Goal: Transaction & Acquisition: Book appointment/travel/reservation

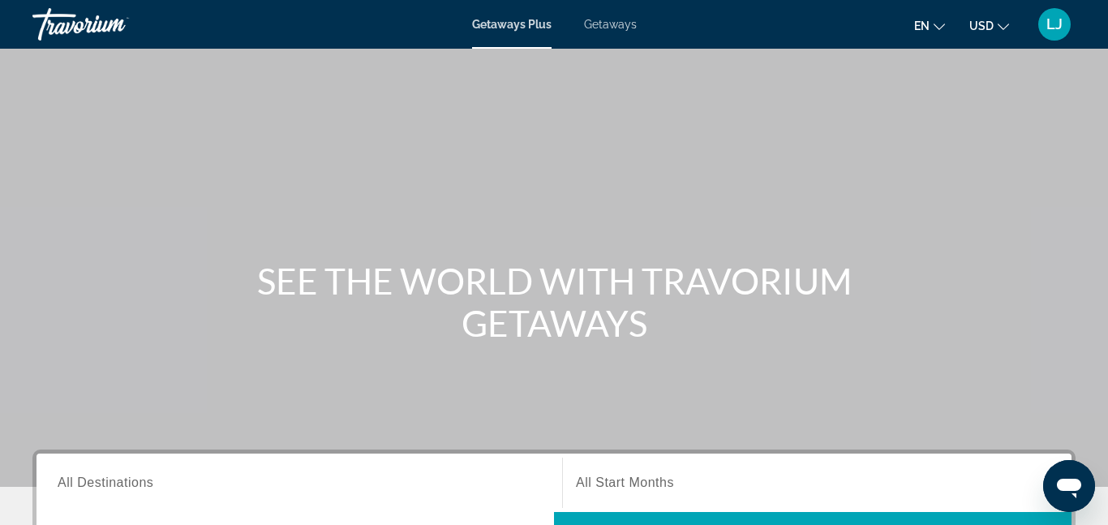
click at [521, 25] on span "Getaways Plus" at bounding box center [511, 24] width 79 height 13
click at [618, 28] on span "Getaways" at bounding box center [610, 24] width 53 height 13
click at [481, 28] on span "Getaways Plus" at bounding box center [511, 24] width 79 height 13
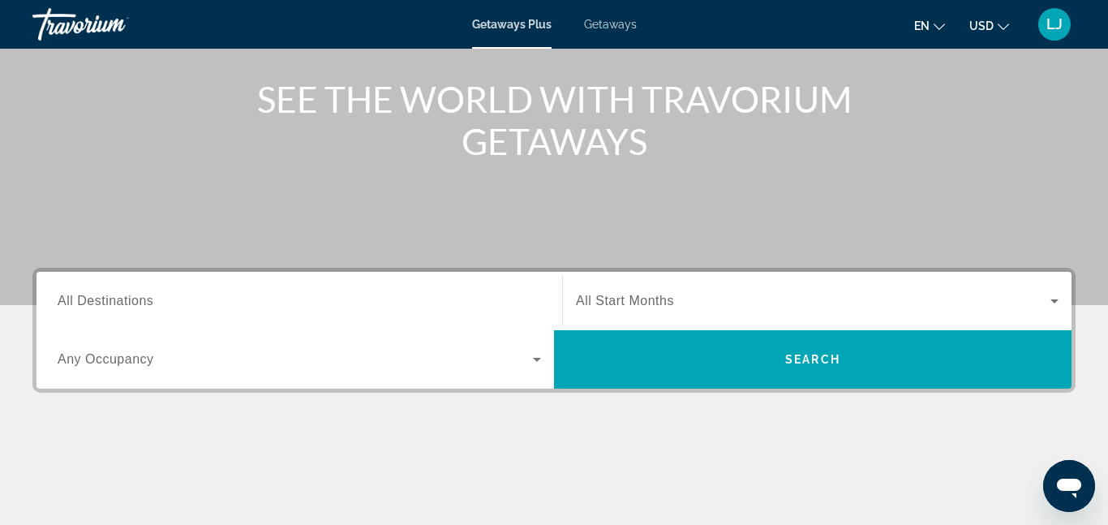
scroll to position [189, 0]
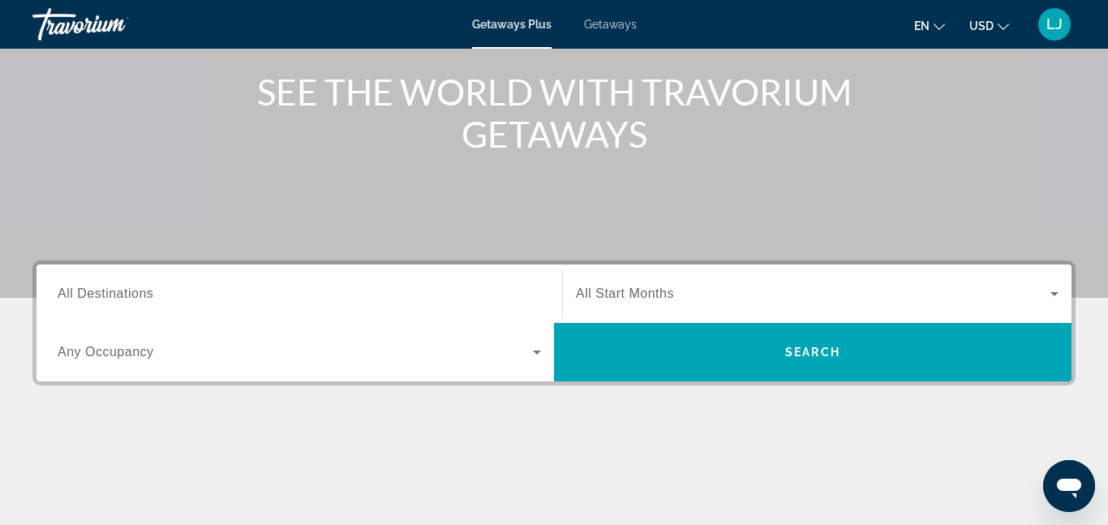
click at [107, 288] on span "All Destinations" at bounding box center [106, 293] width 96 height 14
click at [107, 288] on input "Destination All Destinations" at bounding box center [299, 294] width 483 height 19
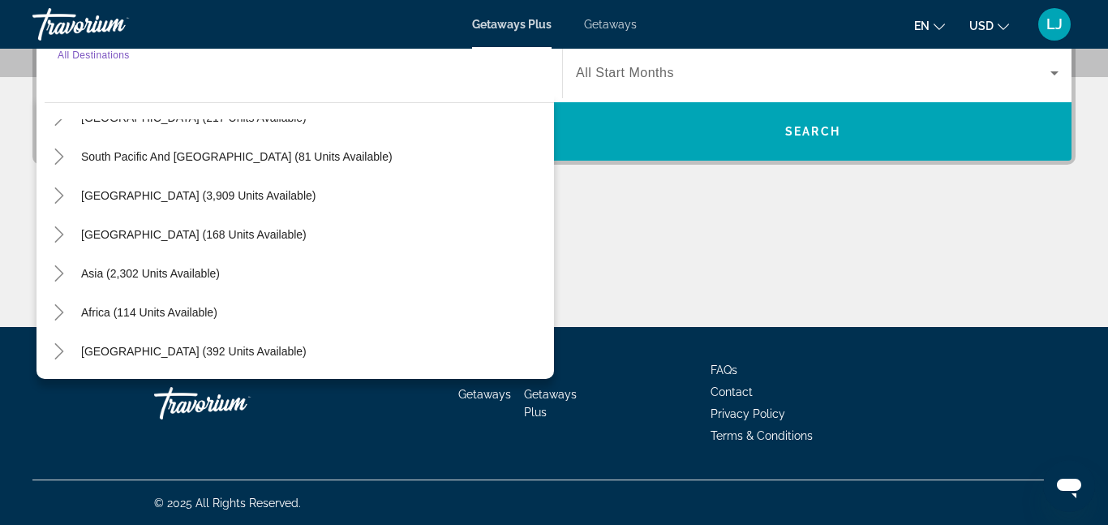
scroll to position [410, 0]
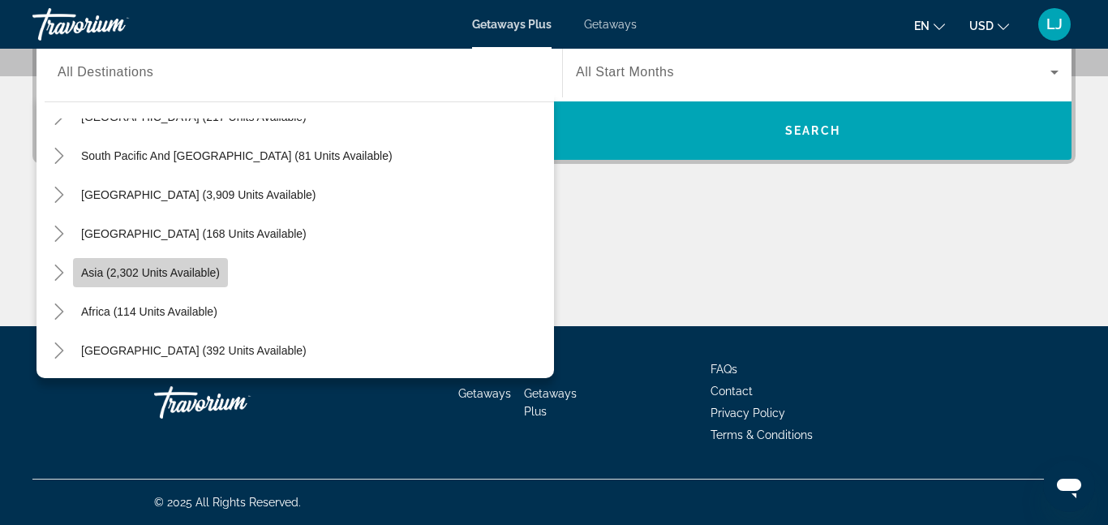
click at [175, 267] on span "Asia (2,302 units available)" at bounding box center [150, 272] width 139 height 13
type input "**********"
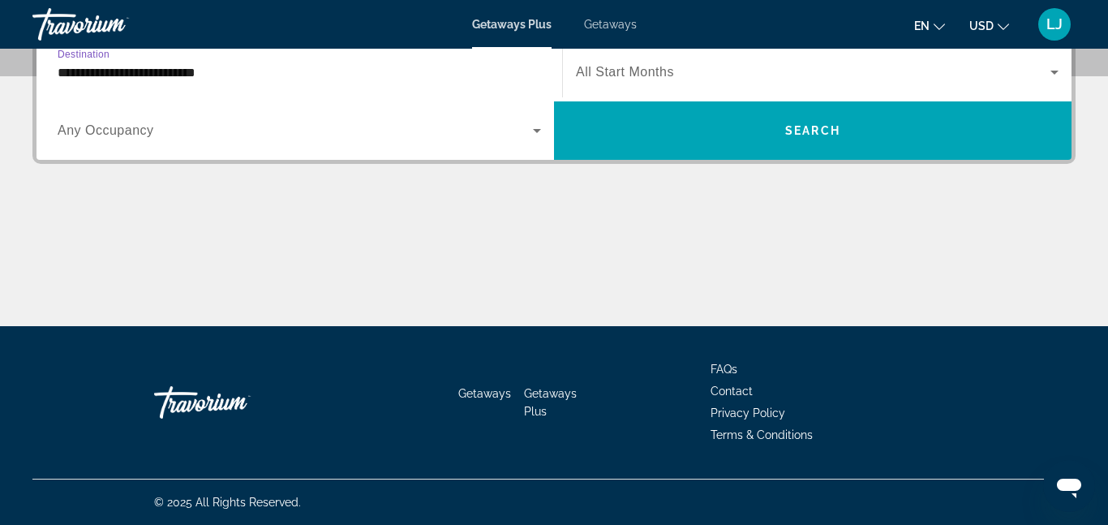
scroll to position [396, 0]
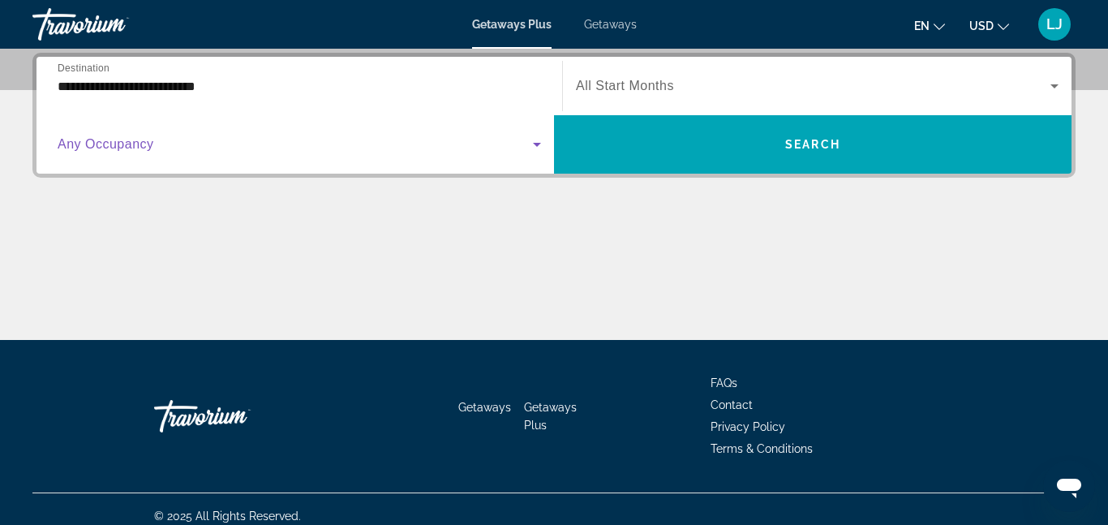
click at [536, 145] on icon "Search widget" at bounding box center [537, 145] width 8 height 4
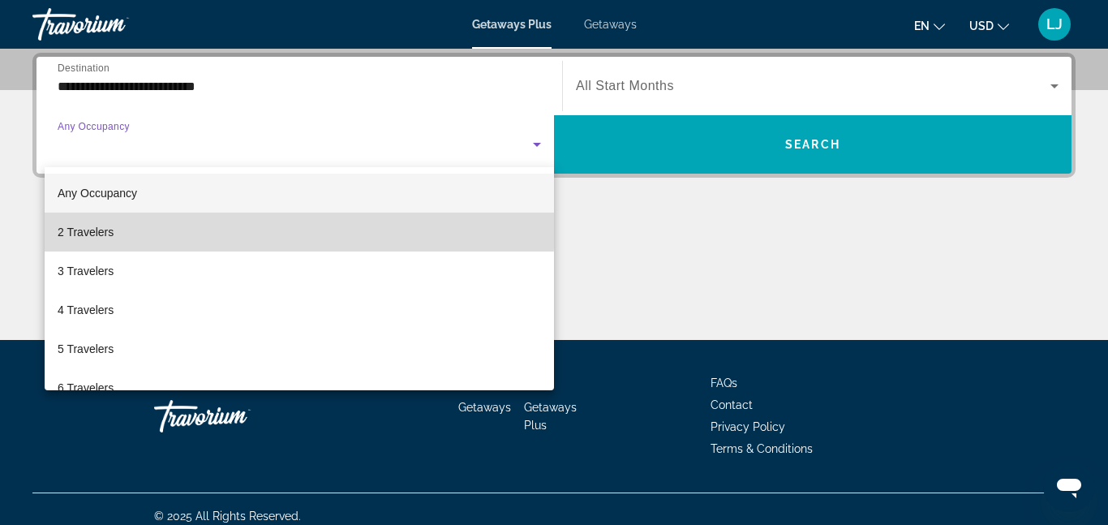
click at [213, 225] on mat-option "2 Travelers" at bounding box center [299, 231] width 509 height 39
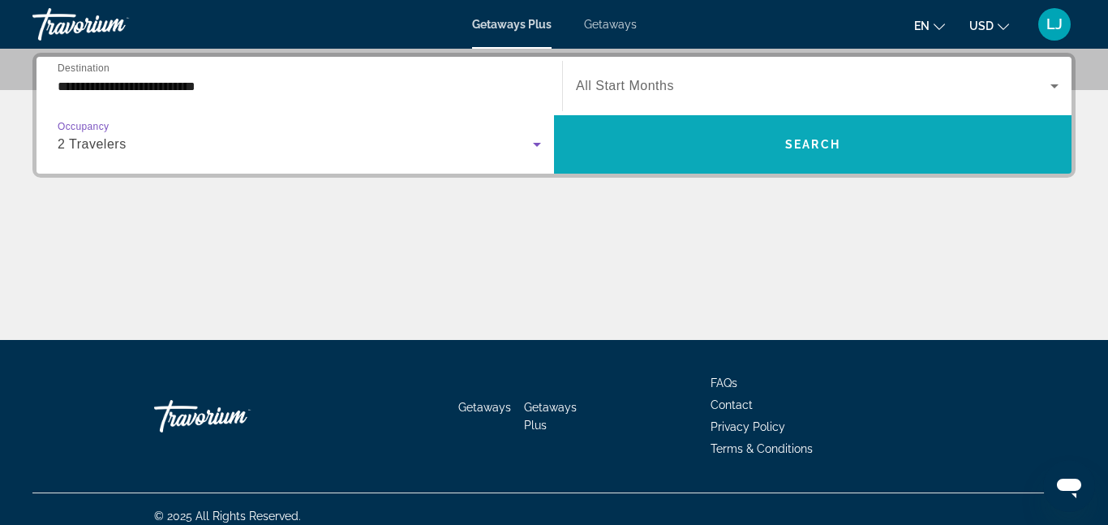
click at [714, 161] on span "Search widget" at bounding box center [812, 144] width 517 height 39
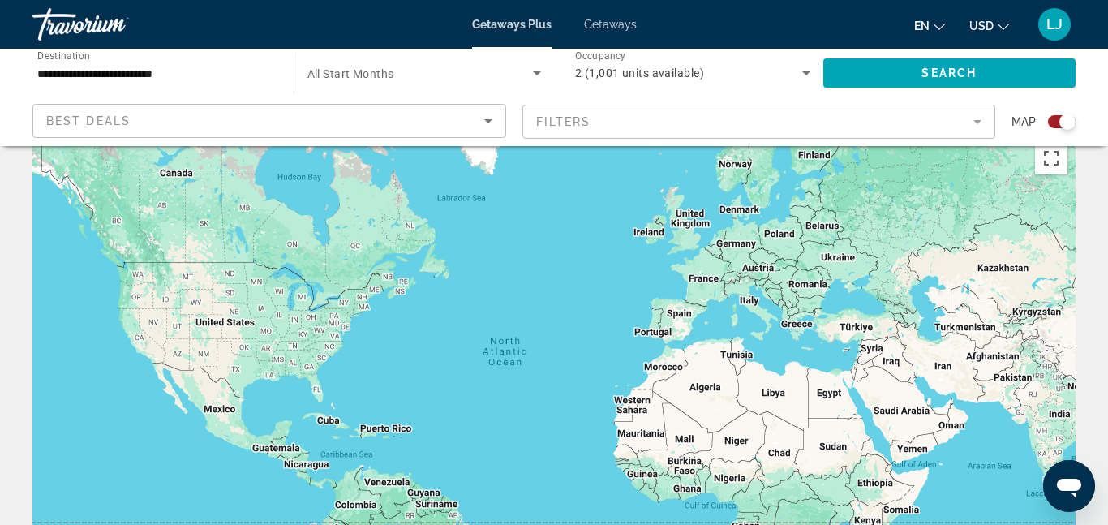
scroll to position [6, 0]
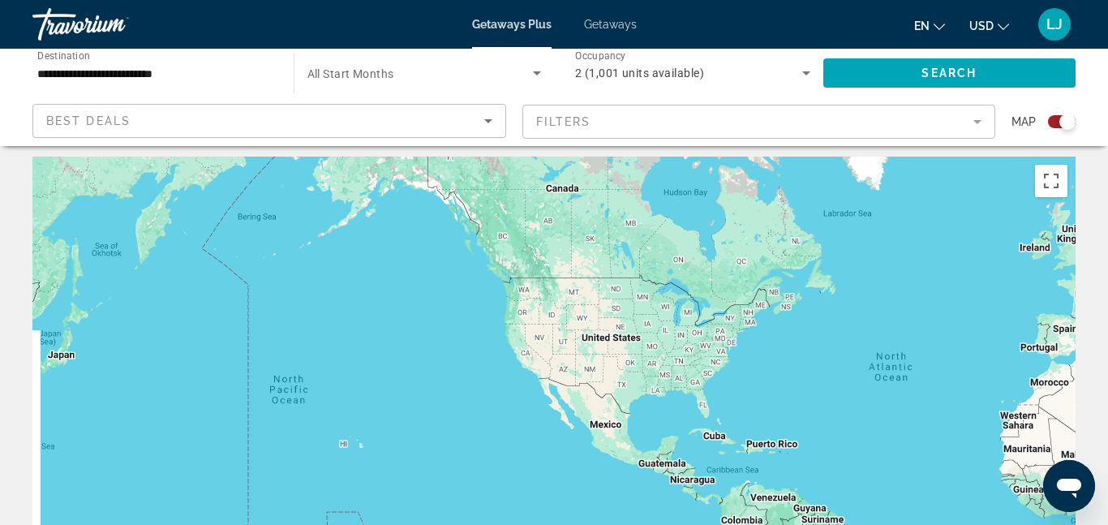
drag, startPoint x: 521, startPoint y: 280, endPoint x: 907, endPoint y: 274, distance: 386.8
click at [907, 274] on div "Main content" at bounding box center [553, 399] width 1043 height 486
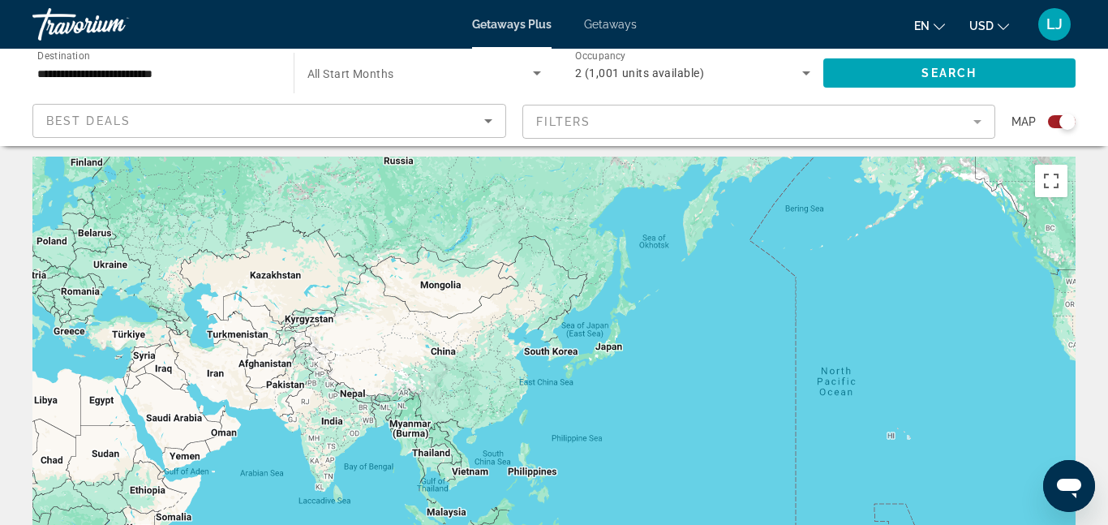
drag, startPoint x: 441, startPoint y: 308, endPoint x: 911, endPoint y: 319, distance: 470.4
click at [988, 298] on div "Main content" at bounding box center [553, 399] width 1043 height 486
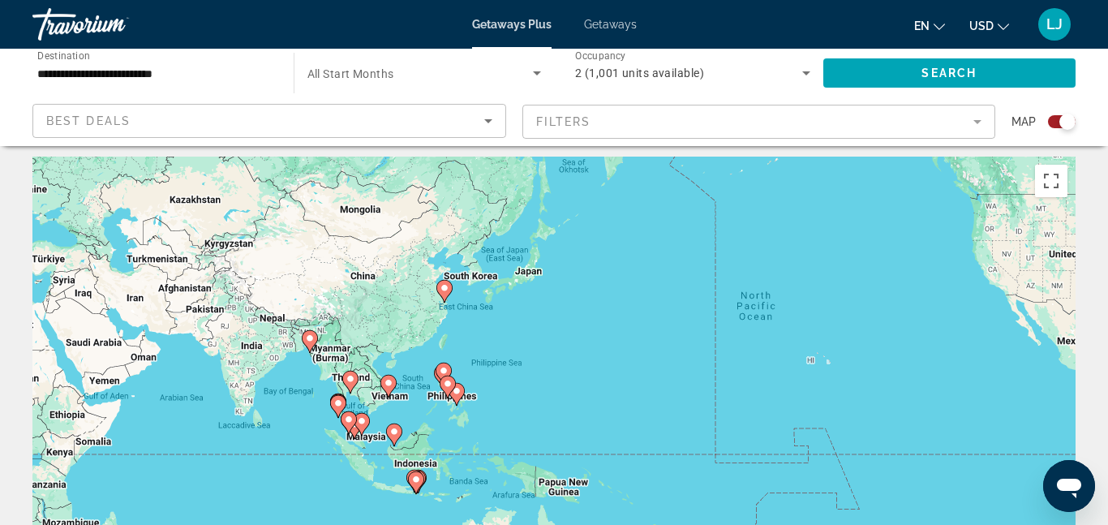
drag, startPoint x: 712, startPoint y: 328, endPoint x: 632, endPoint y: 255, distance: 107.3
click at [635, 256] on div "To activate drag with keyboard, press Alt + Enter. Once in keyboard drag state,…" at bounding box center [553, 399] width 1043 height 486
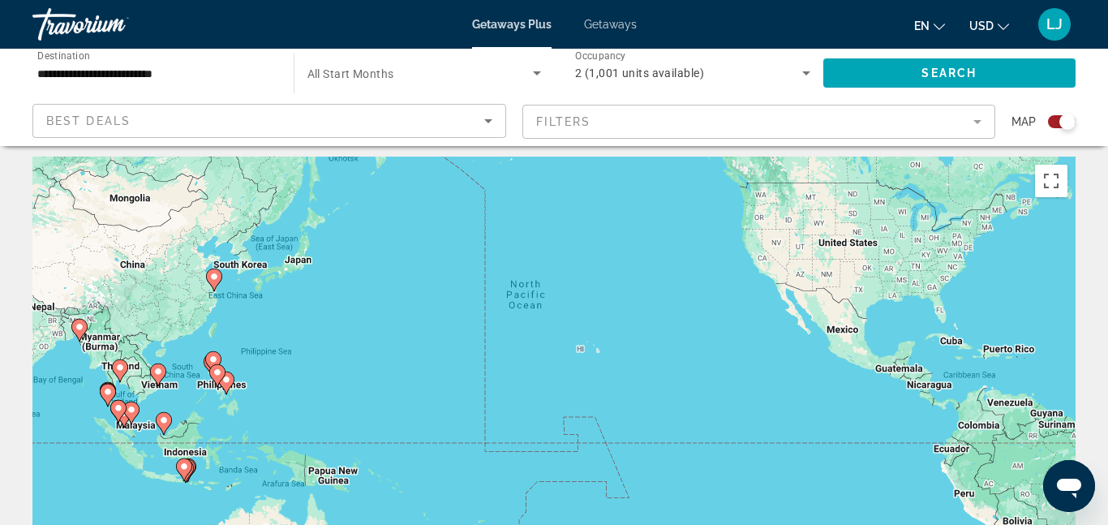
drag, startPoint x: 869, startPoint y: 312, endPoint x: 635, endPoint y: 302, distance: 234.5
click at [639, 303] on div "To activate drag with keyboard, press Alt + Enter. Once in keyboard drag state,…" at bounding box center [553, 399] width 1043 height 486
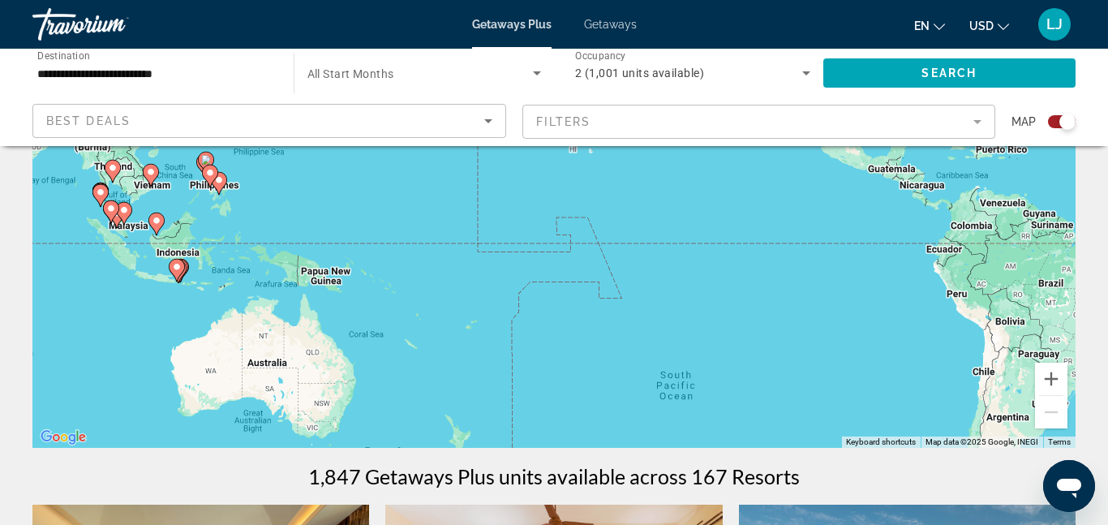
scroll to position [173, 0]
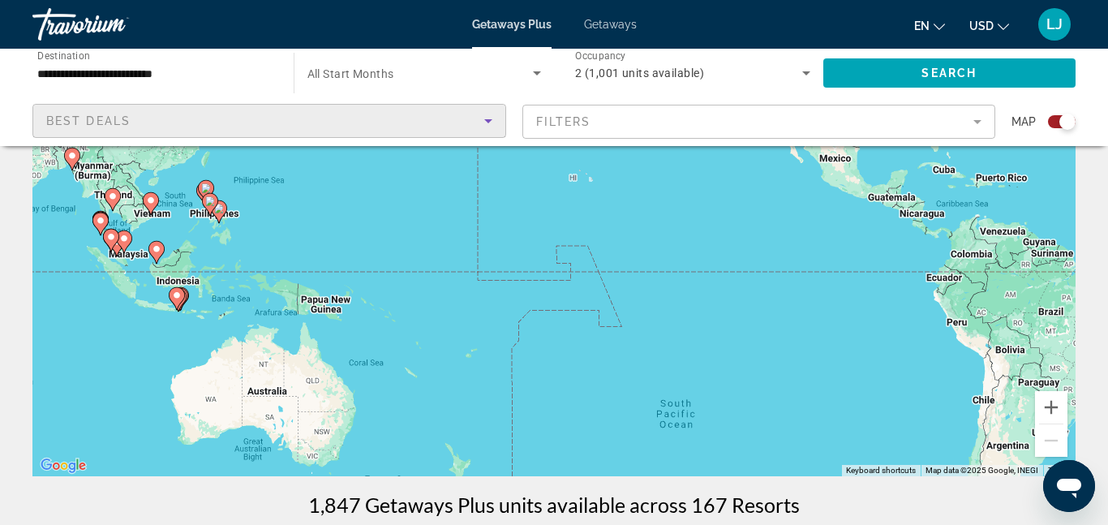
click at [483, 121] on icon "Sort by" at bounding box center [487, 120] width 19 height 19
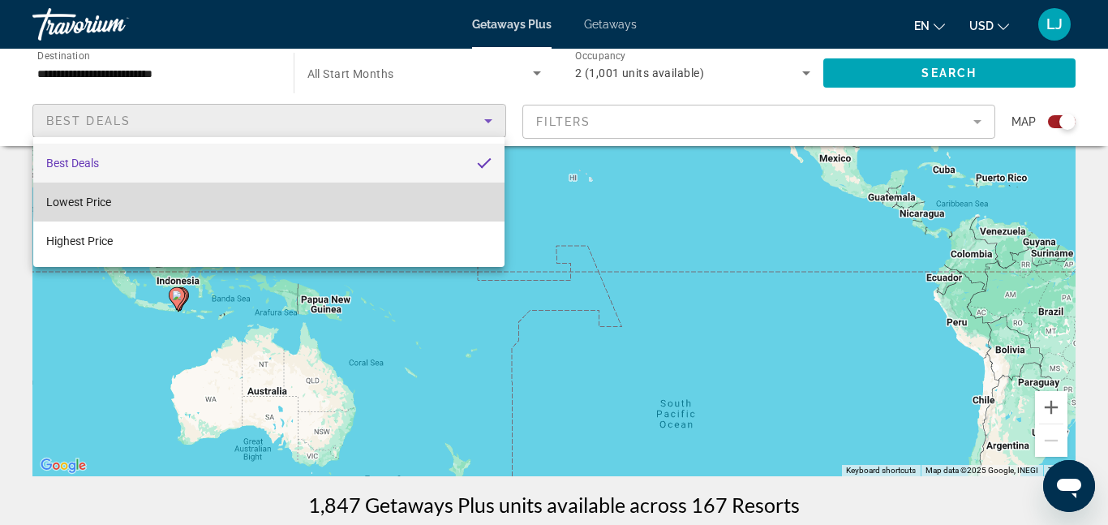
click at [409, 191] on mat-option "Lowest Price" at bounding box center [268, 201] width 471 height 39
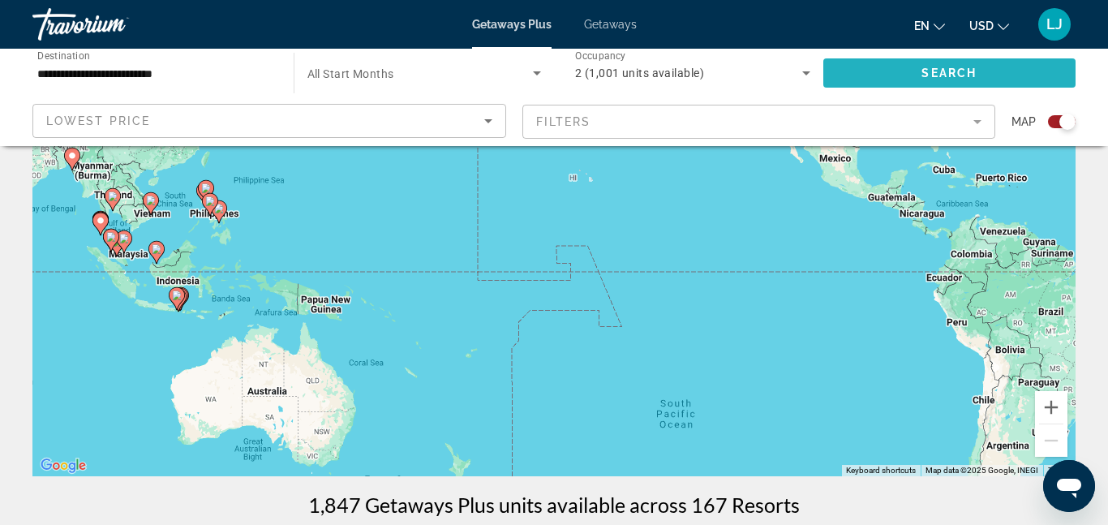
click at [855, 71] on span "Search widget" at bounding box center [949, 73] width 253 height 39
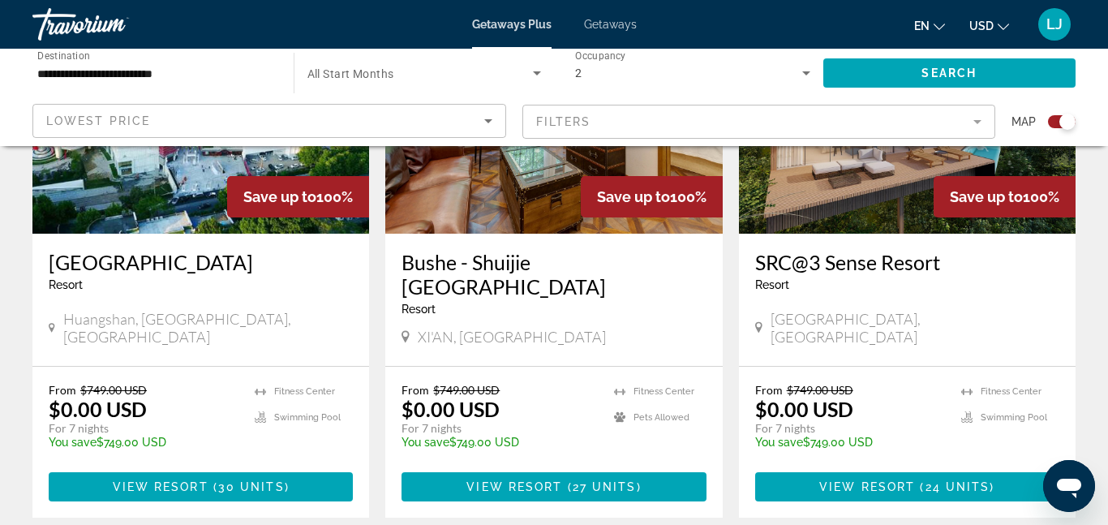
scroll to position [1926, 0]
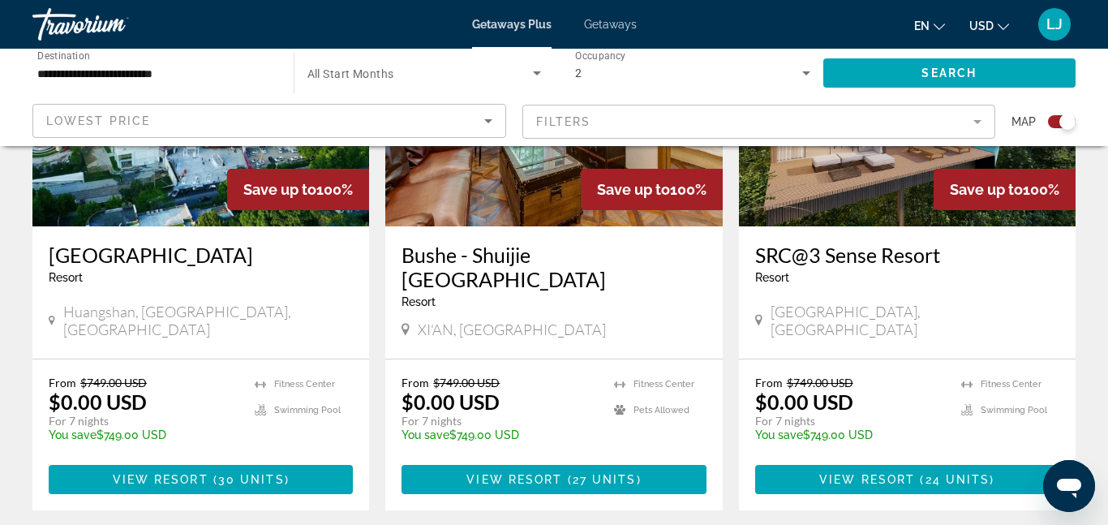
click at [772, 120] on mat-form-field "Filters" at bounding box center [759, 122] width 474 height 34
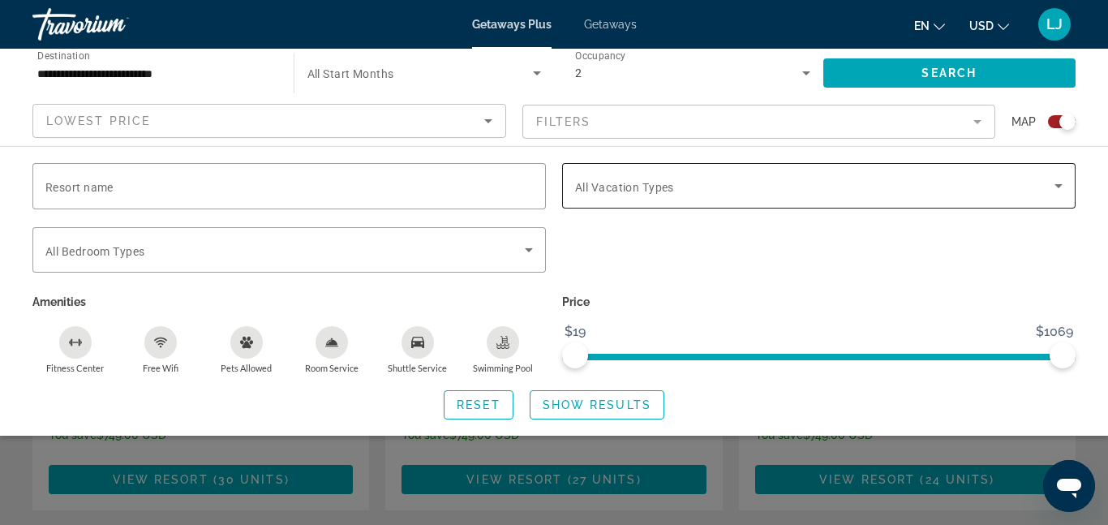
click at [658, 181] on span "All Vacation Types" at bounding box center [624, 187] width 99 height 13
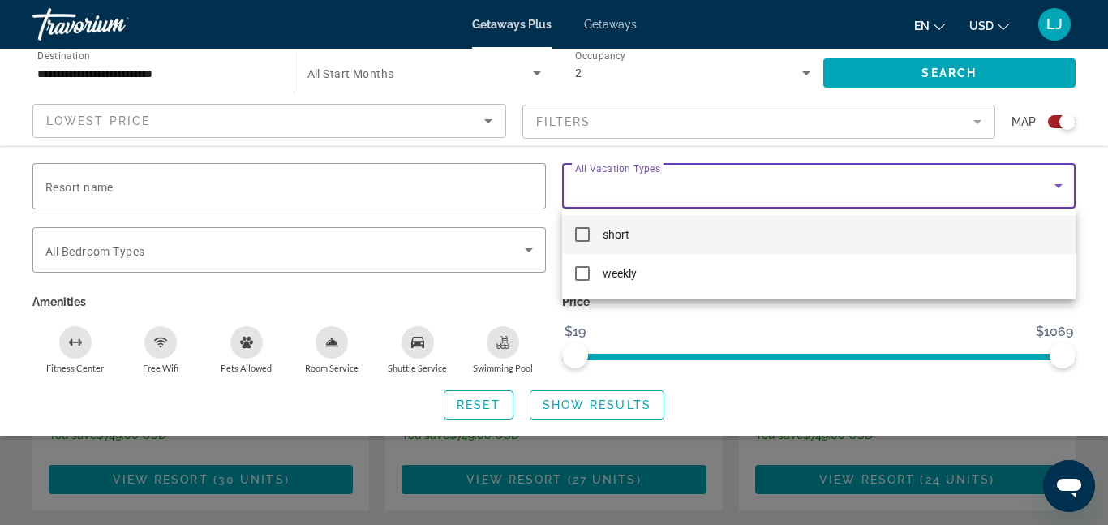
click at [481, 246] on div at bounding box center [554, 262] width 1108 height 525
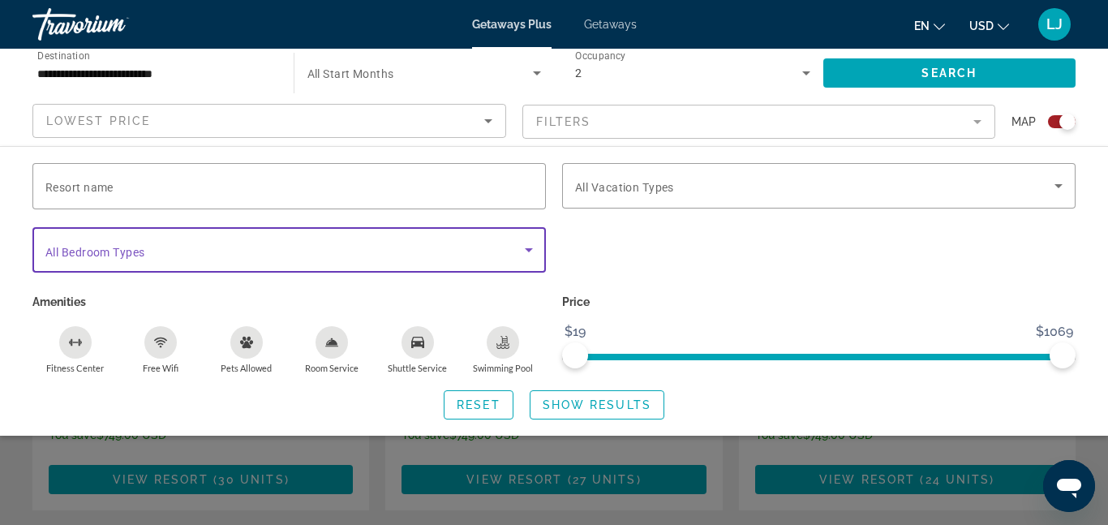
click at [484, 246] on span "Search widget" at bounding box center [284, 249] width 479 height 19
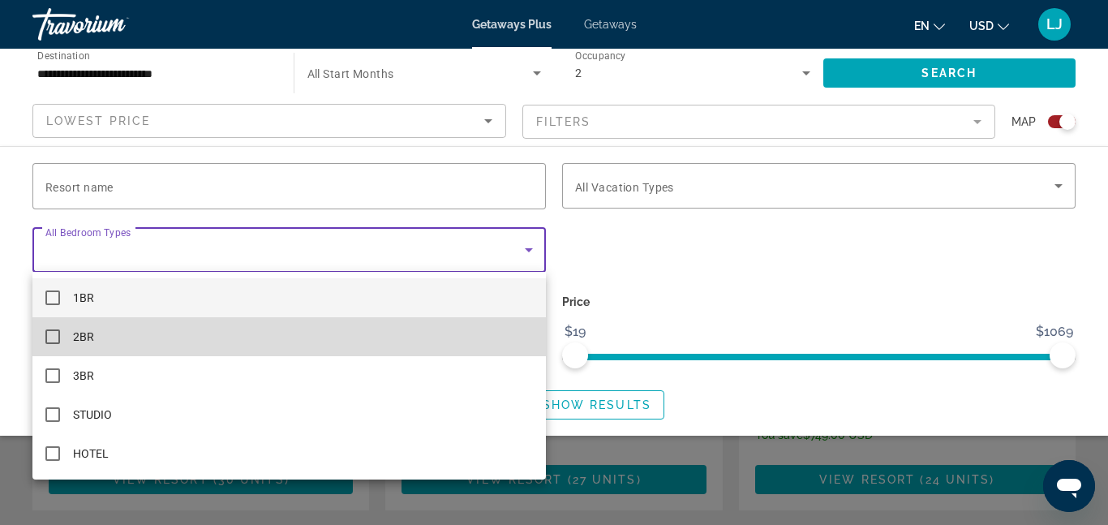
click at [365, 340] on mat-option "2BR" at bounding box center [288, 336] width 513 height 39
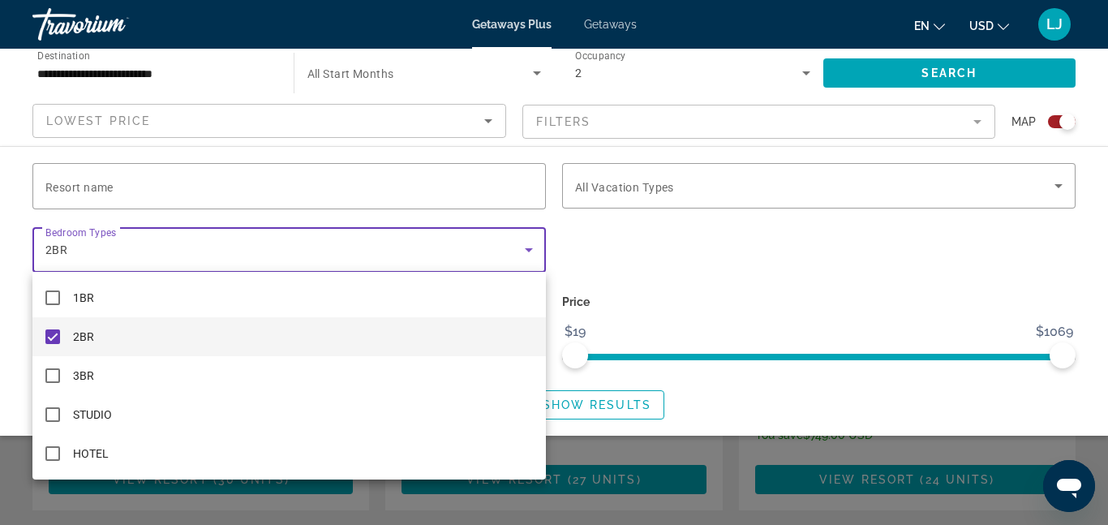
click at [683, 280] on div at bounding box center [554, 262] width 1108 height 525
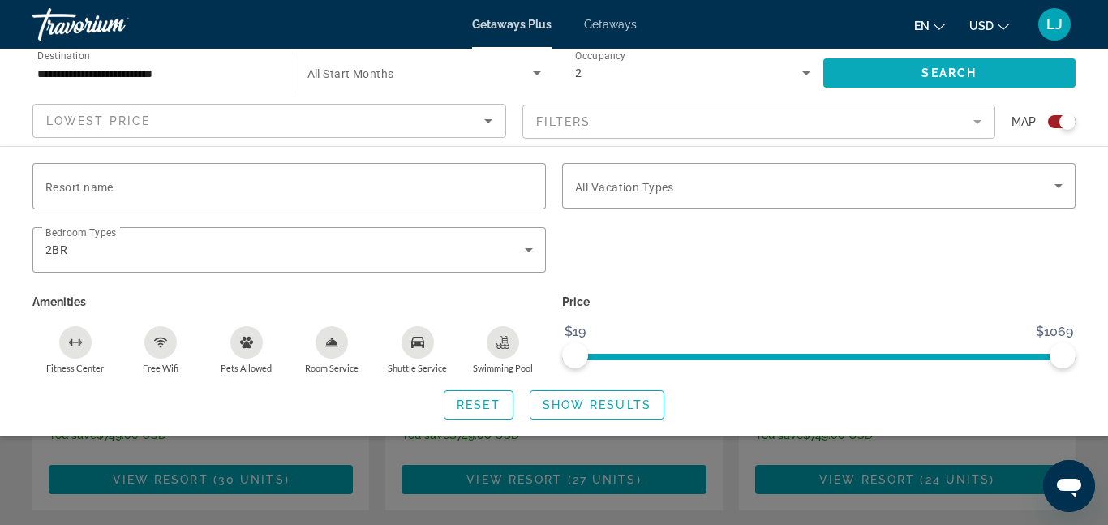
click at [905, 74] on span "Search widget" at bounding box center [949, 73] width 253 height 39
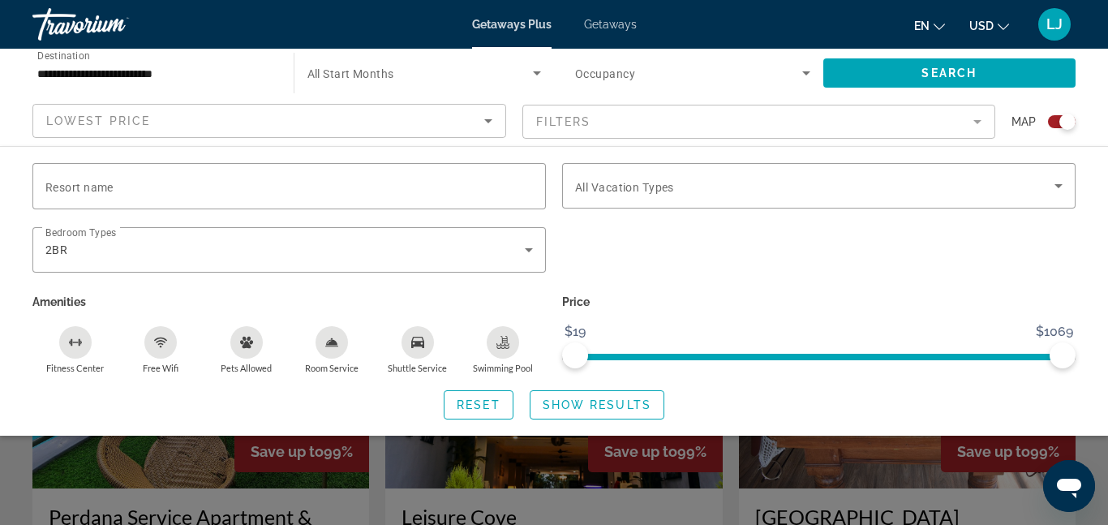
scroll to position [487, 0]
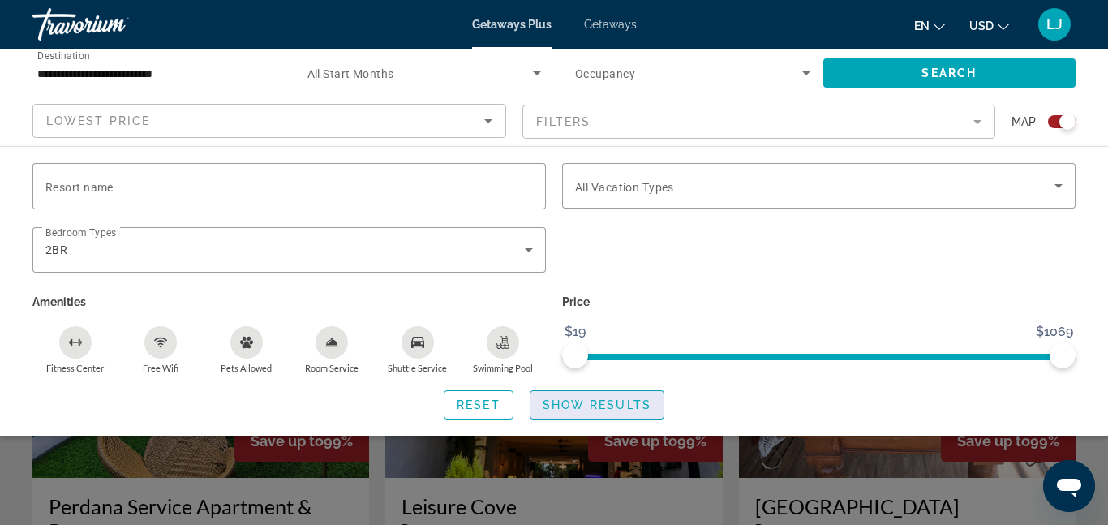
click at [565, 398] on span "Show Results" at bounding box center [596, 404] width 109 height 13
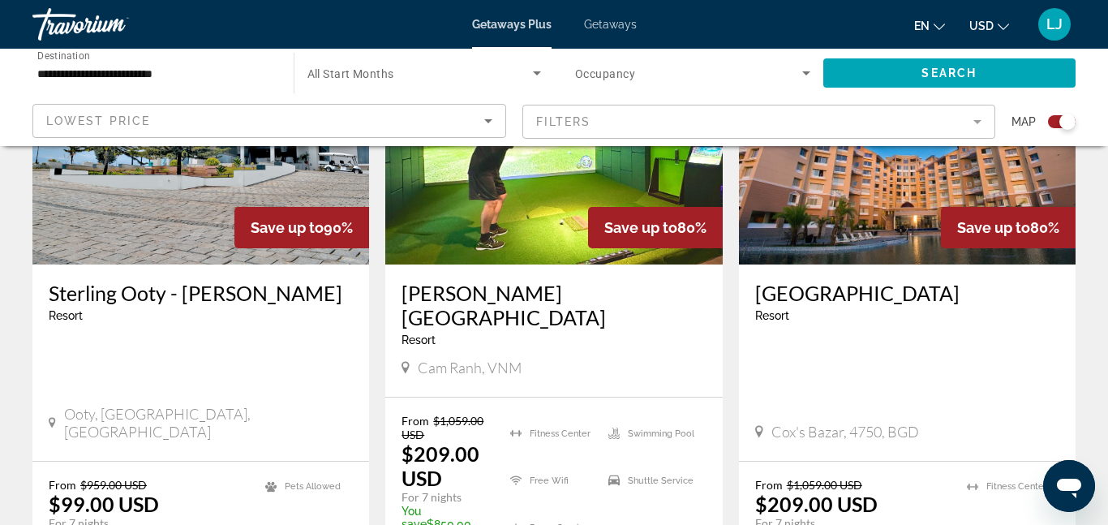
scroll to position [1290, 0]
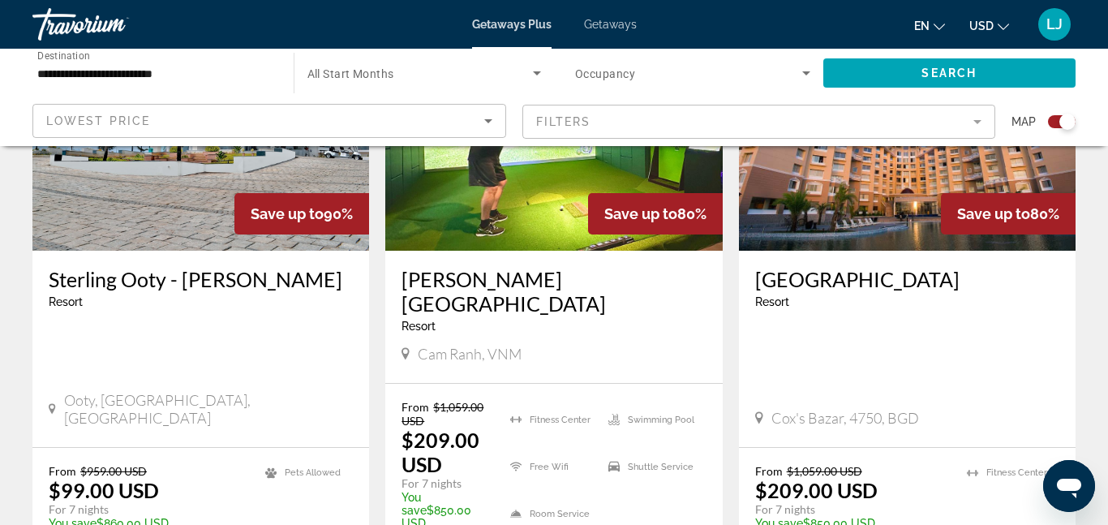
click at [845, 216] on img "Main content" at bounding box center [907, 120] width 336 height 259
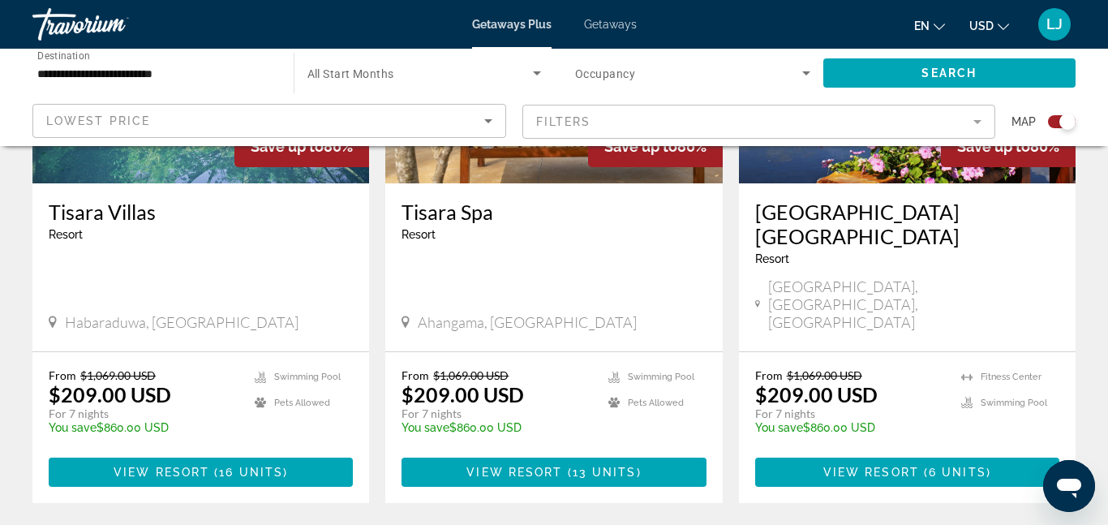
scroll to position [2613, 0]
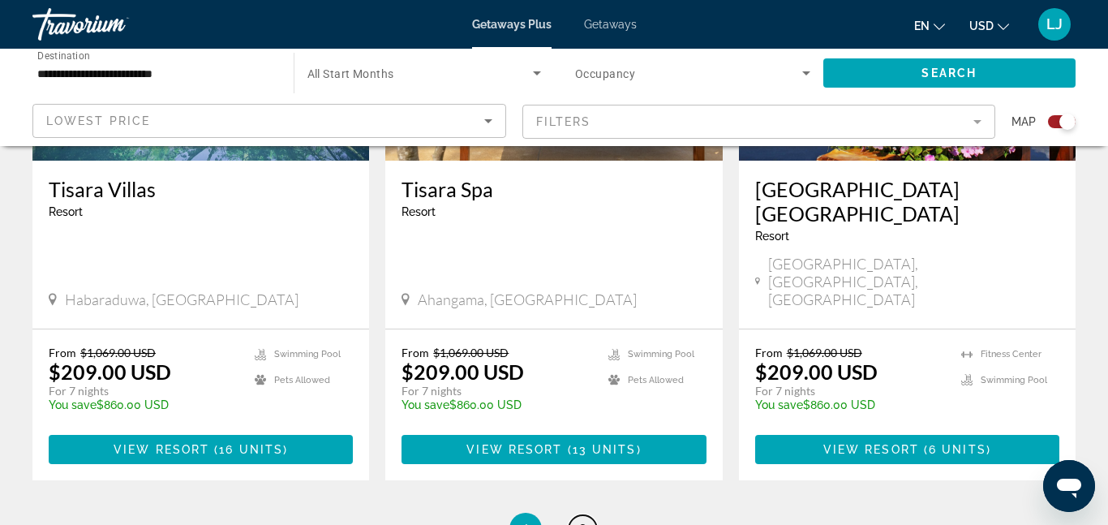
click at [586, 520] on span "2" at bounding box center [582, 529] width 8 height 18
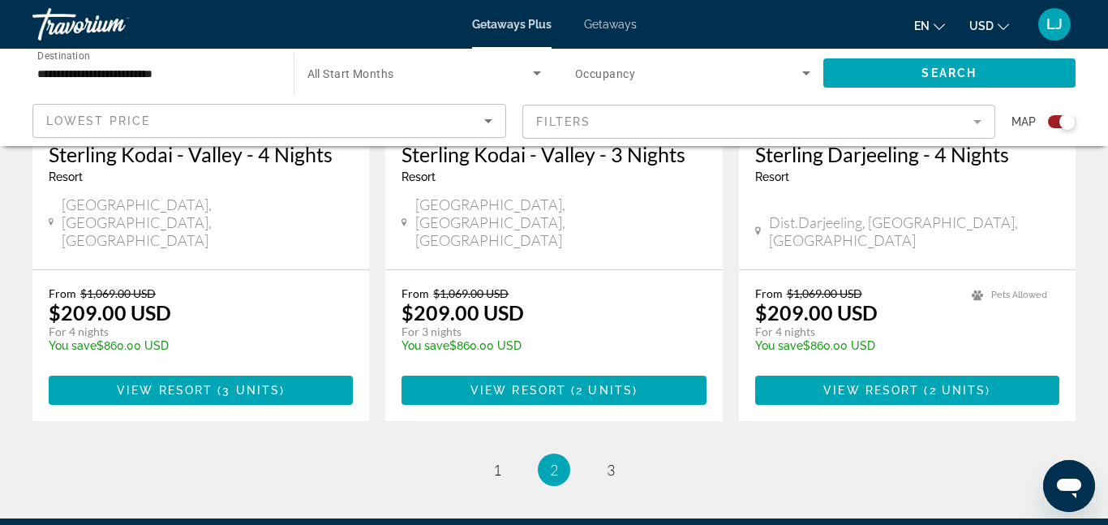
scroll to position [2629, 0]
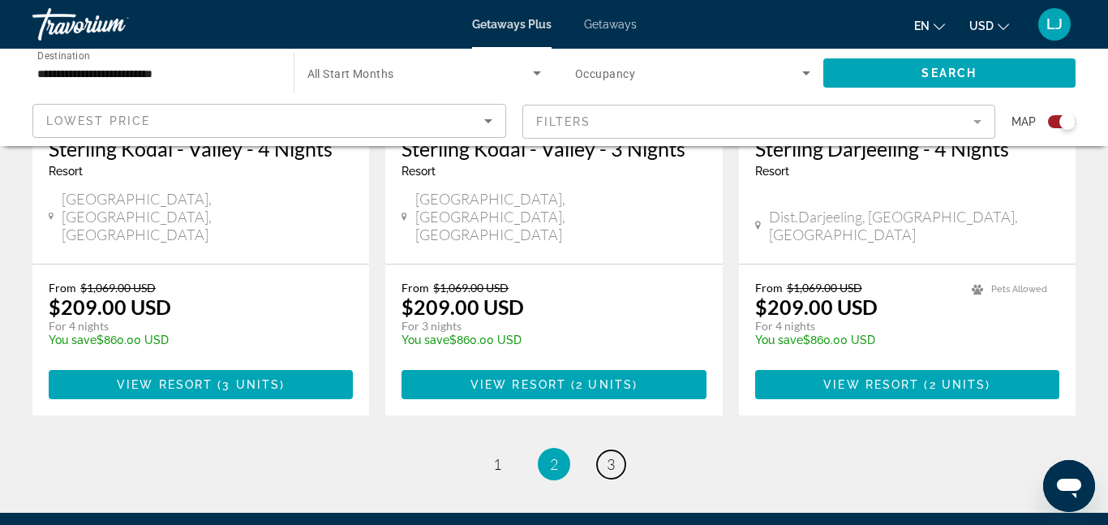
click at [611, 455] on span "3" at bounding box center [610, 464] width 8 height 18
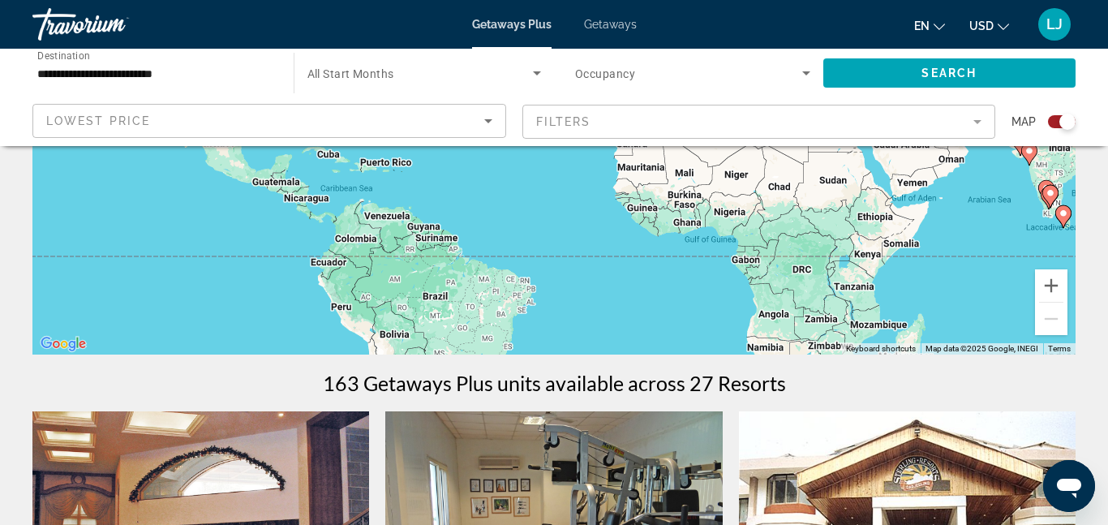
scroll to position [279, 0]
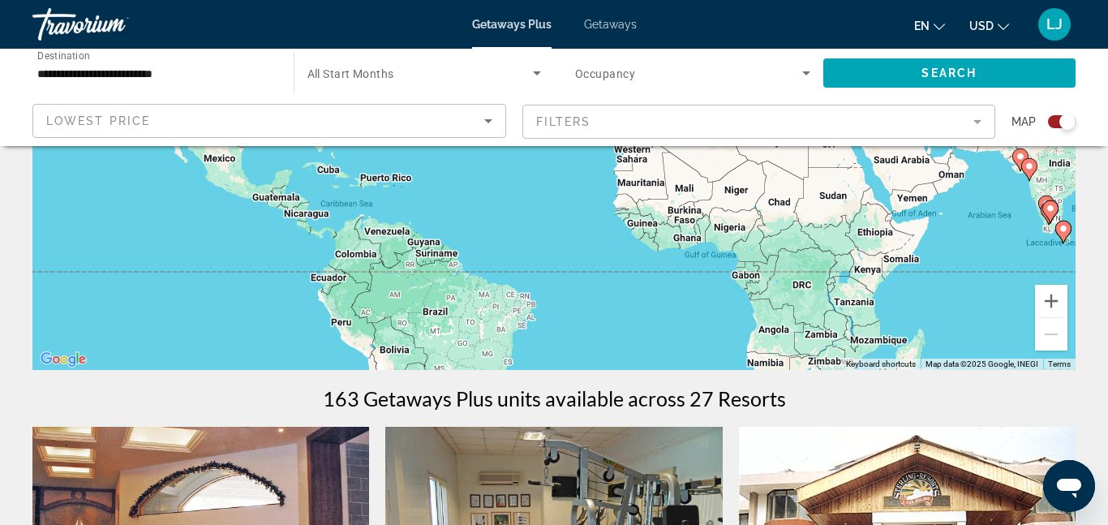
click at [528, 28] on span "Getaways Plus" at bounding box center [511, 24] width 79 height 13
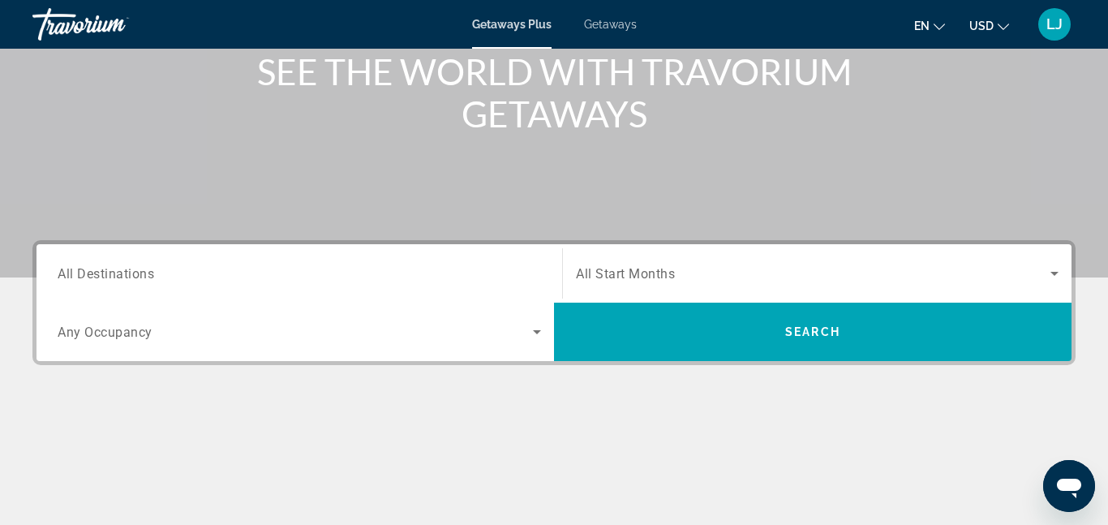
click at [632, 270] on span "All Start Months" at bounding box center [625, 273] width 99 height 15
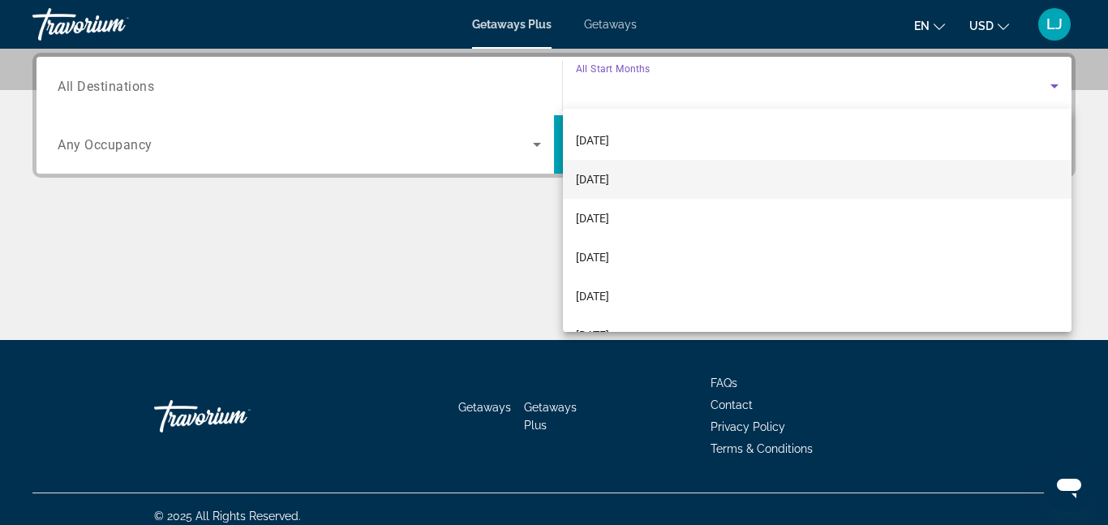
scroll to position [190, 0]
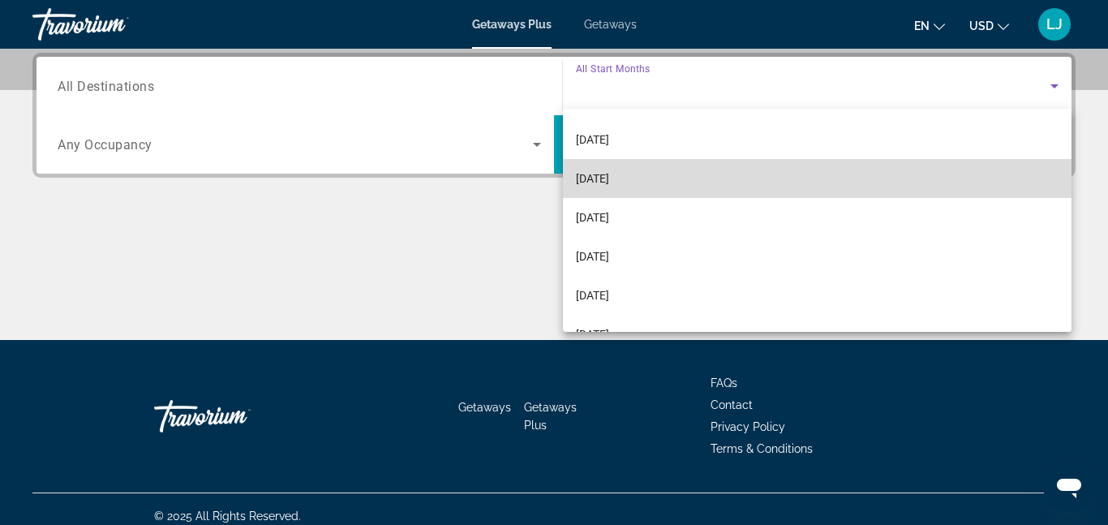
click at [609, 175] on span "[DATE]" at bounding box center [592, 178] width 33 height 19
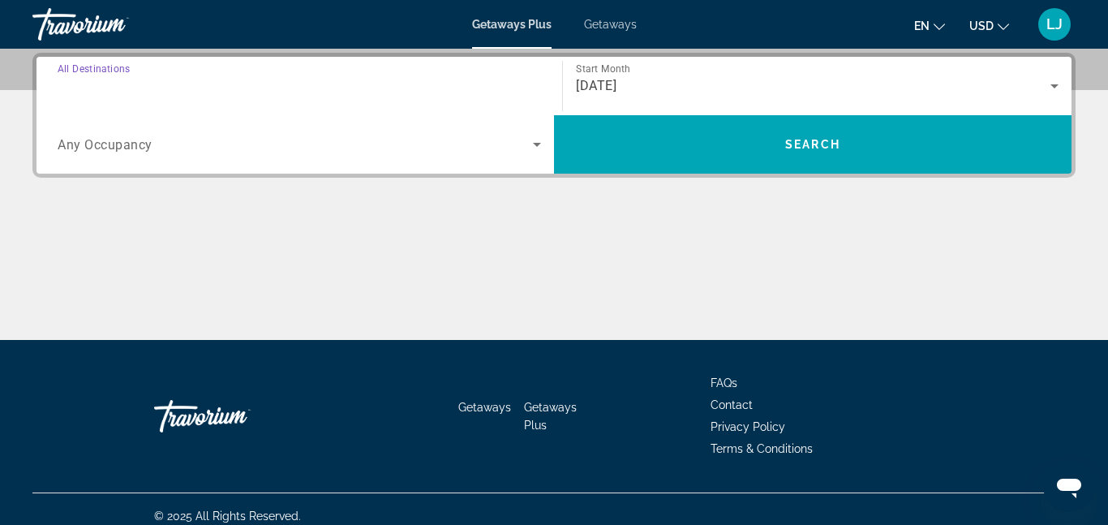
click at [439, 87] on input "Destination All Destinations" at bounding box center [299, 86] width 483 height 19
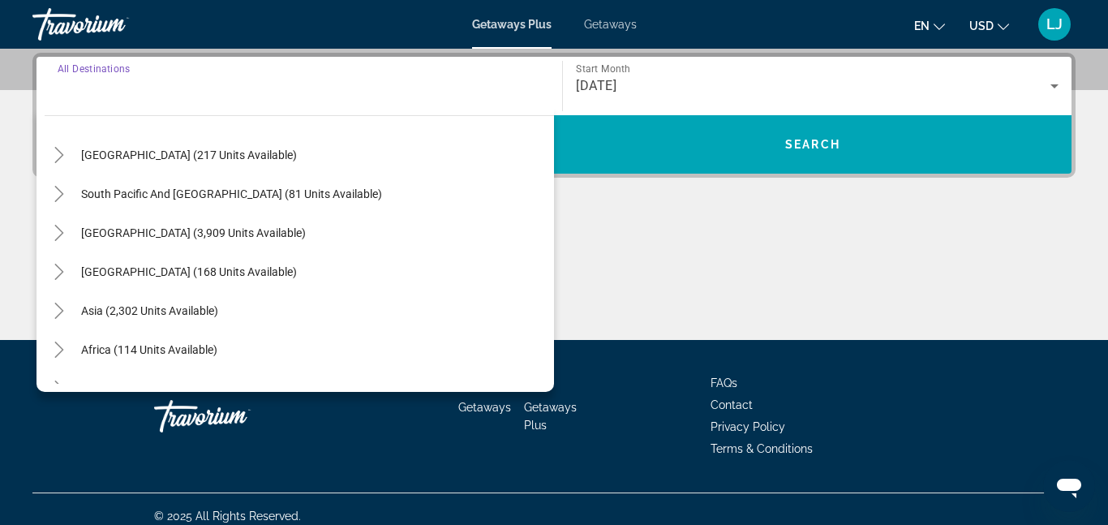
scroll to position [246, 0]
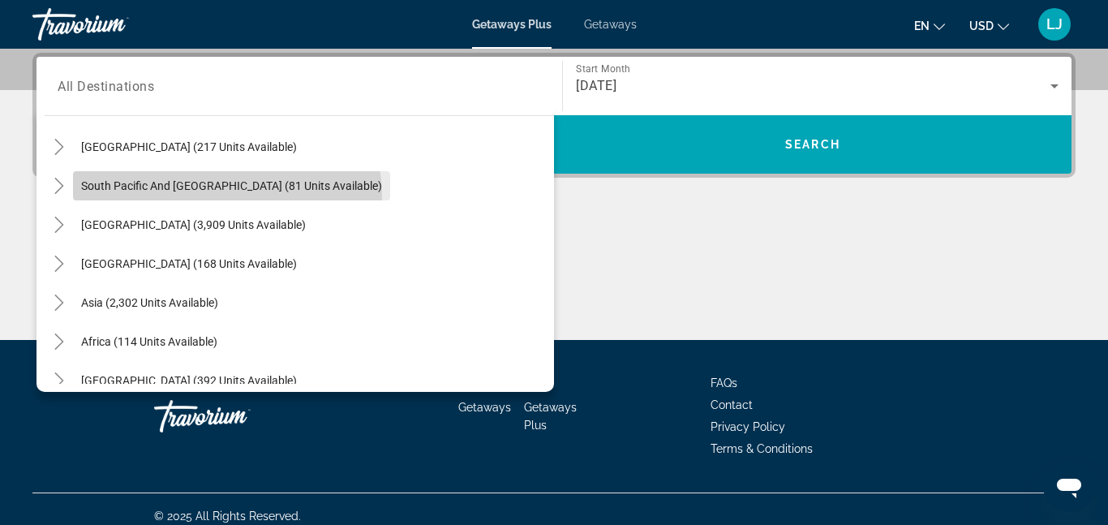
click at [226, 196] on span "Search widget" at bounding box center [231, 185] width 317 height 39
type input "**********"
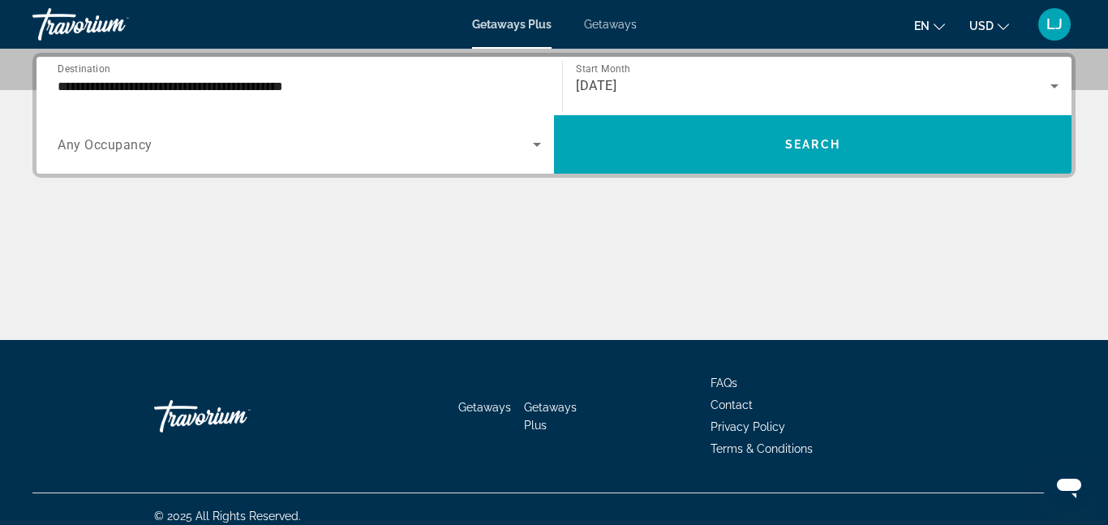
click at [215, 163] on div "Search widget" at bounding box center [299, 144] width 483 height 45
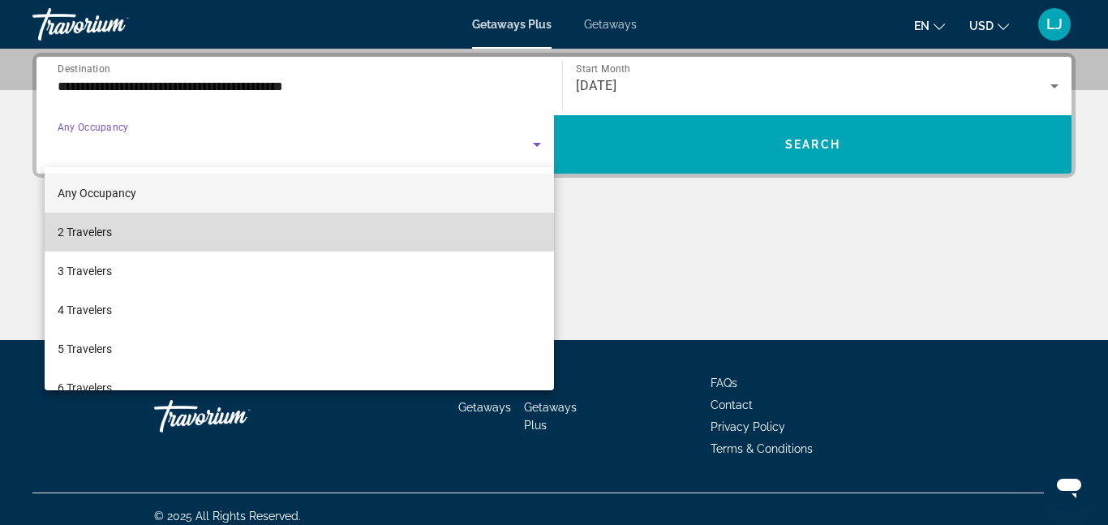
click at [180, 225] on mat-option "2 Travelers" at bounding box center [299, 231] width 509 height 39
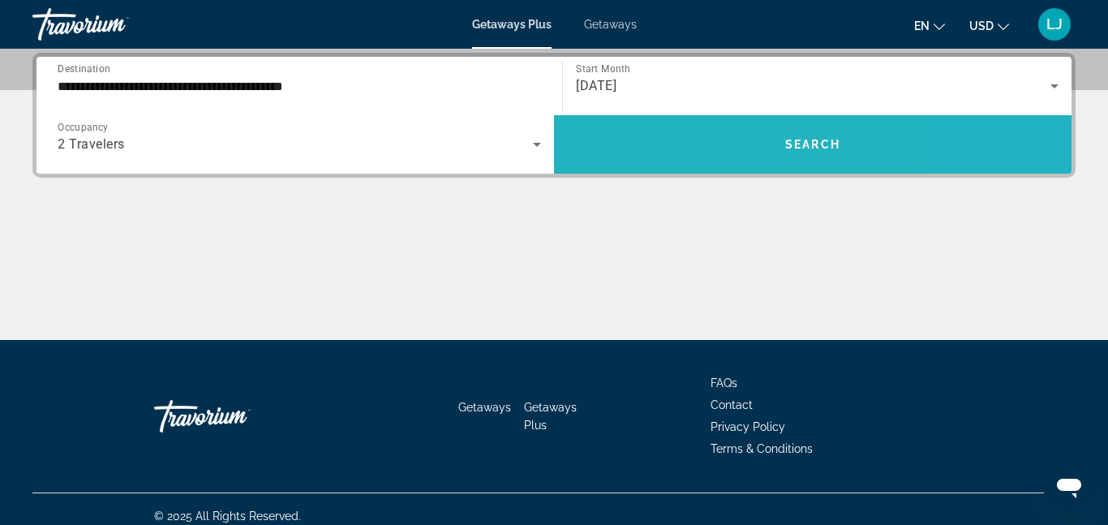
click at [691, 168] on span "Search widget" at bounding box center [812, 144] width 517 height 58
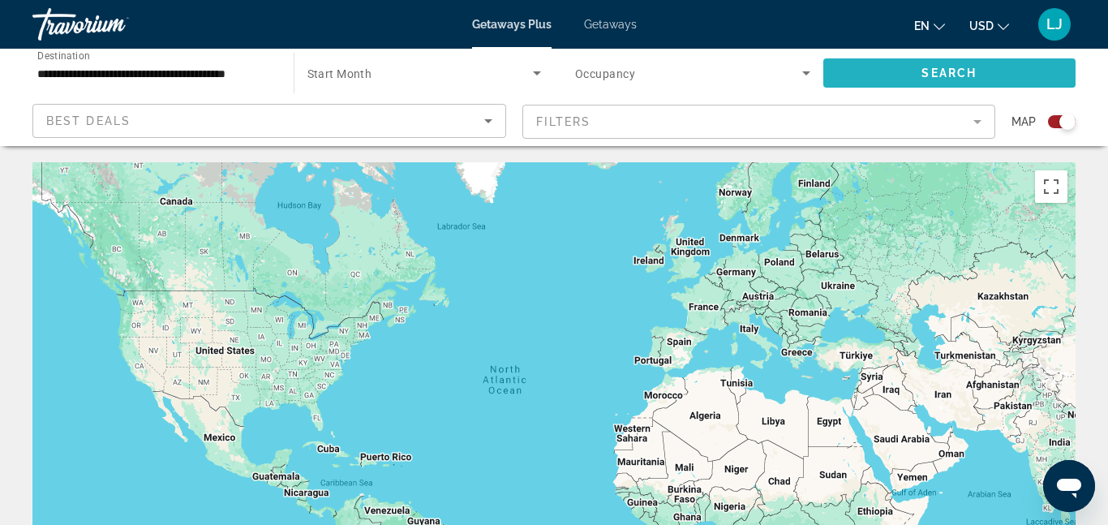
click at [898, 76] on span "Search widget" at bounding box center [949, 73] width 253 height 39
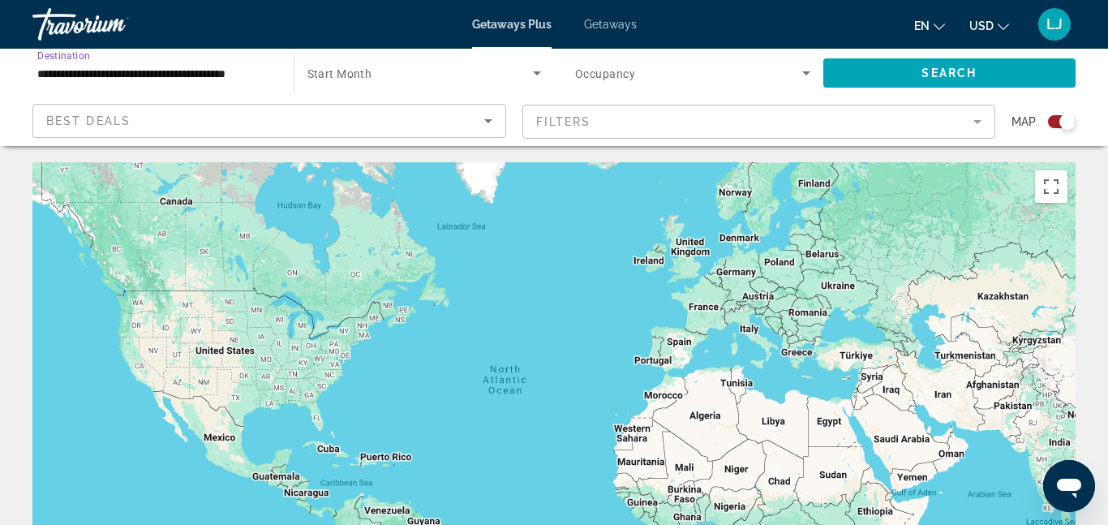
click at [241, 73] on input "**********" at bounding box center [154, 73] width 235 height 19
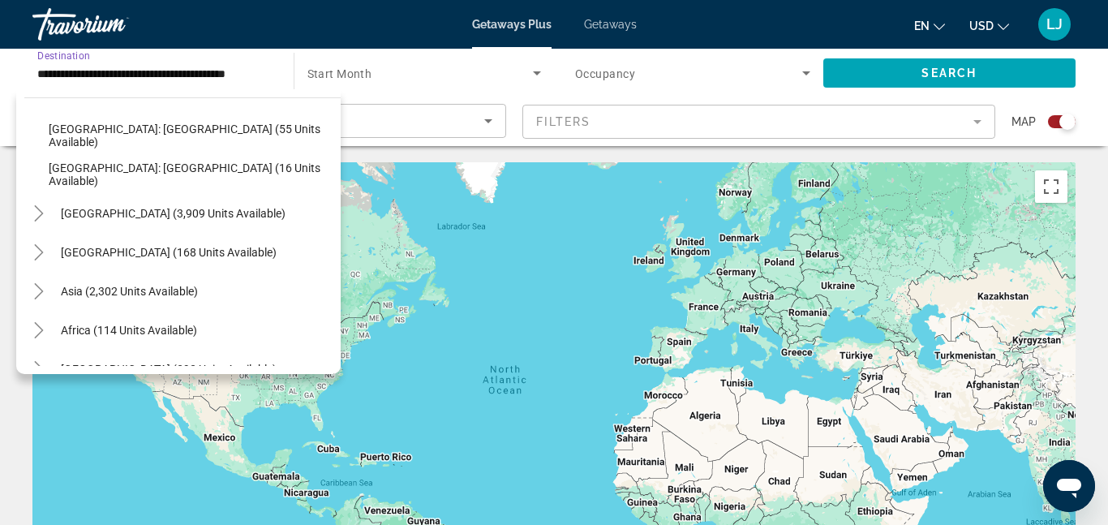
scroll to position [319, 0]
click at [134, 280] on span "Search widget" at bounding box center [129, 290] width 153 height 39
type input "**********"
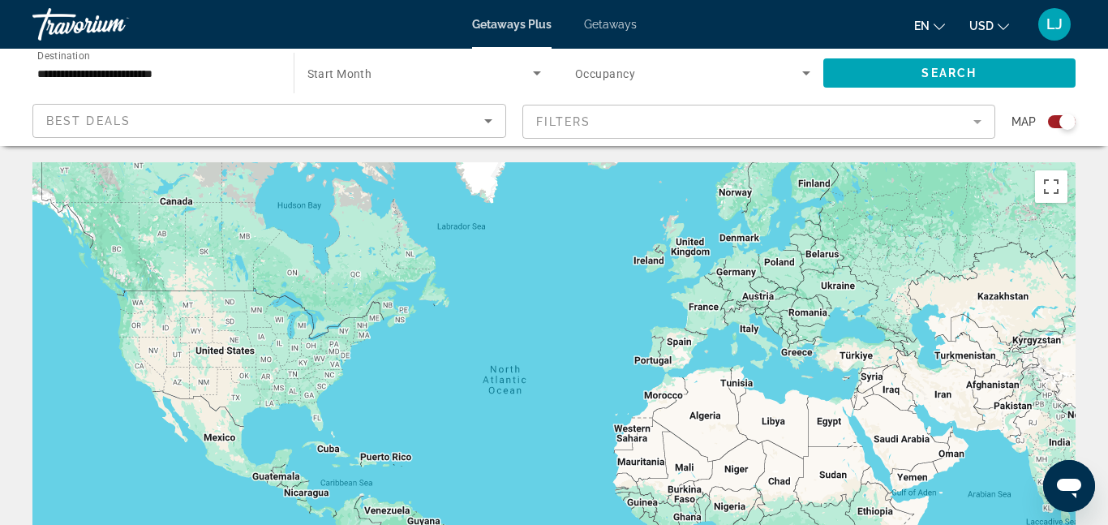
click at [363, 83] on div "Search widget" at bounding box center [424, 72] width 234 height 45
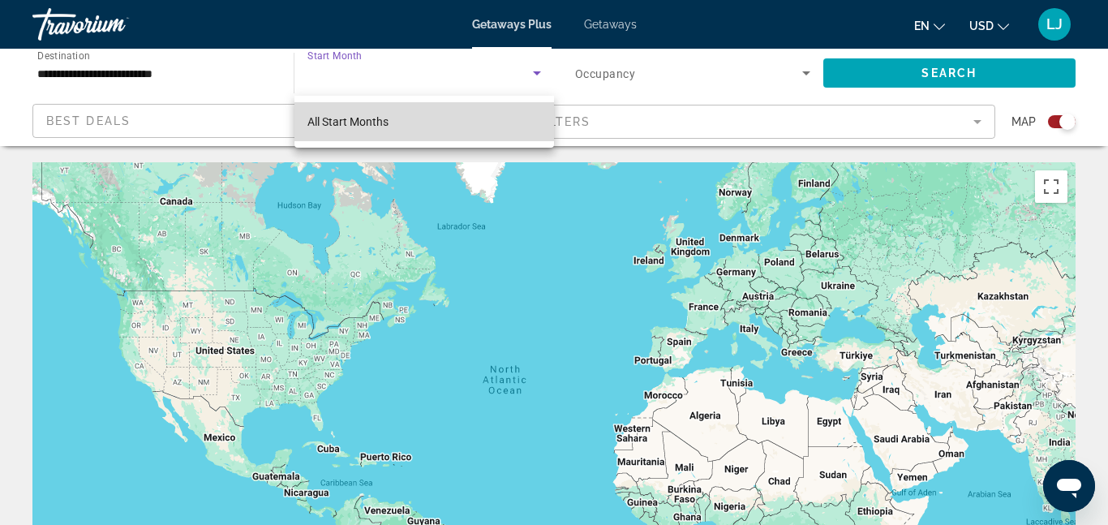
click at [447, 124] on mat-option "All Start Months" at bounding box center [424, 121] width 260 height 39
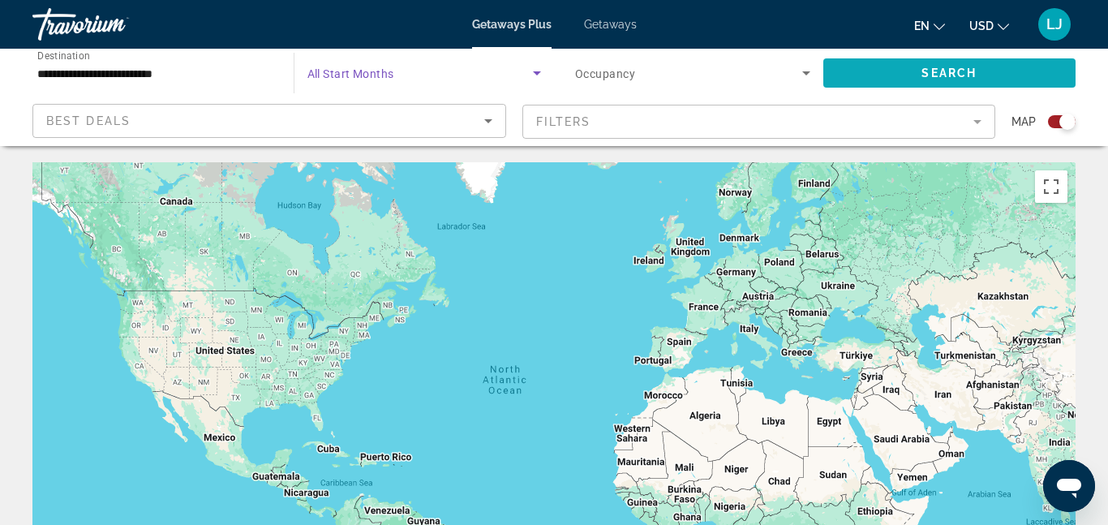
click at [945, 66] on span "Search" at bounding box center [948, 72] width 55 height 13
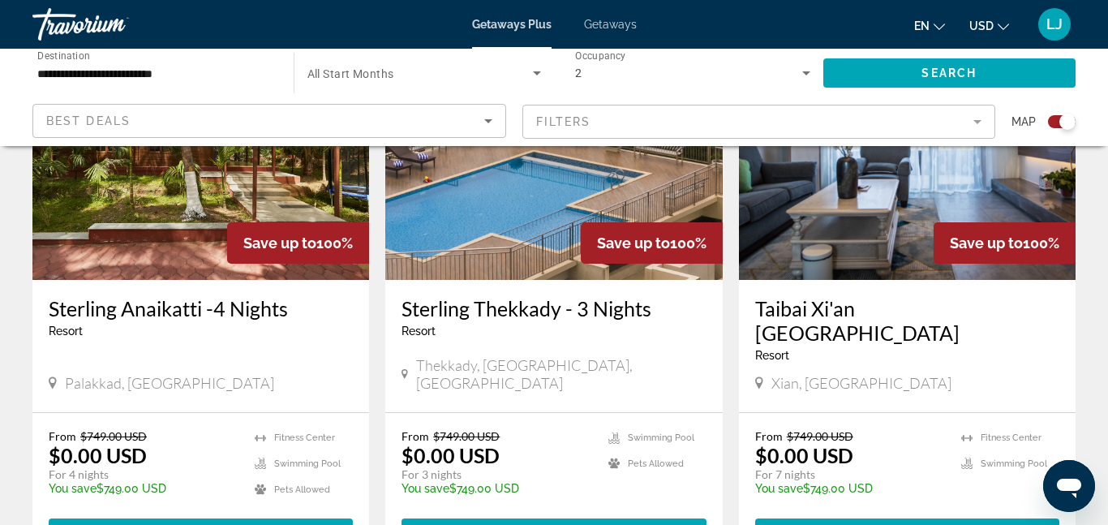
scroll to position [2623, 0]
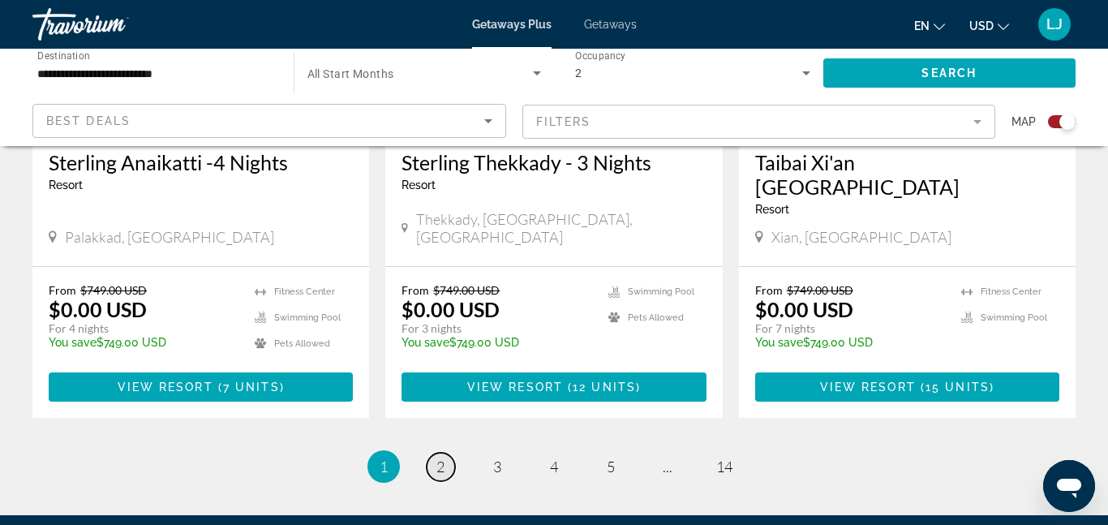
click at [444, 457] on span "2" at bounding box center [440, 466] width 8 height 18
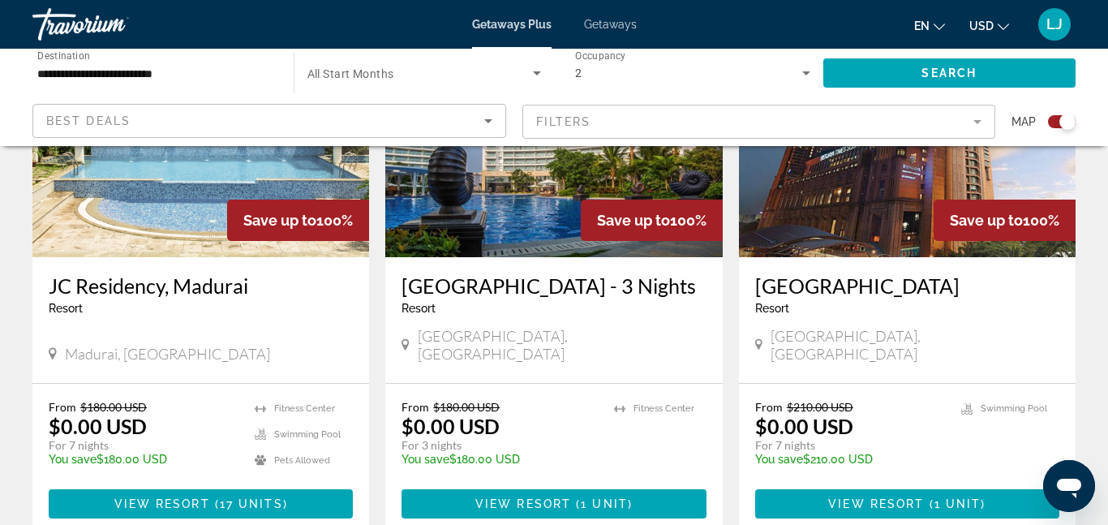
scroll to position [673, 0]
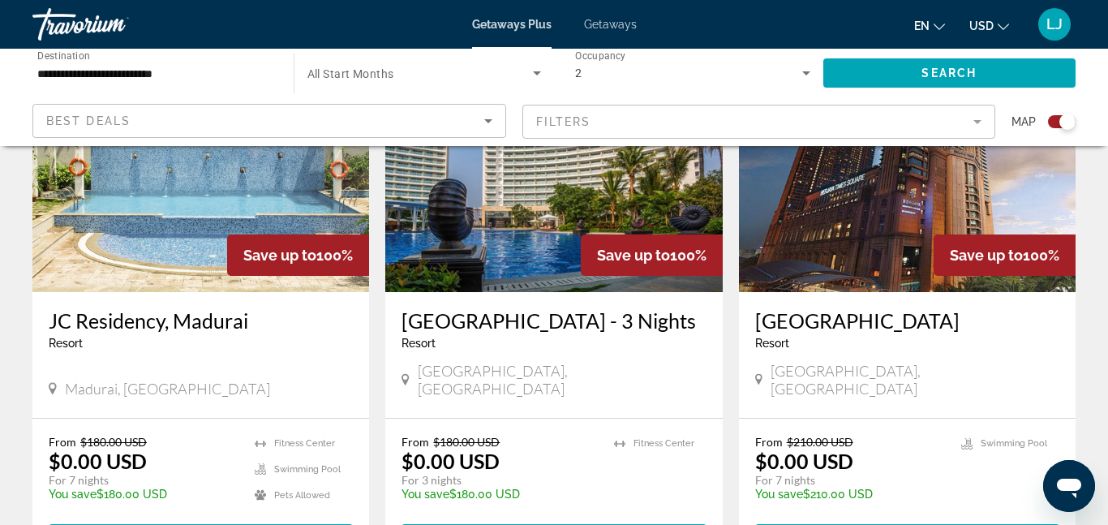
click at [607, 19] on span "Getaways" at bounding box center [610, 24] width 53 height 13
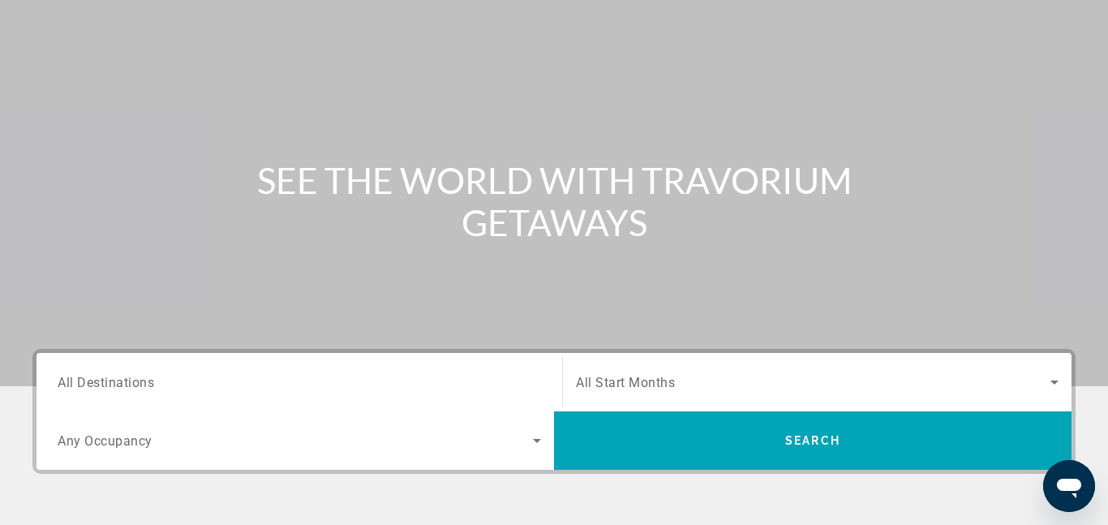
scroll to position [156, 0]
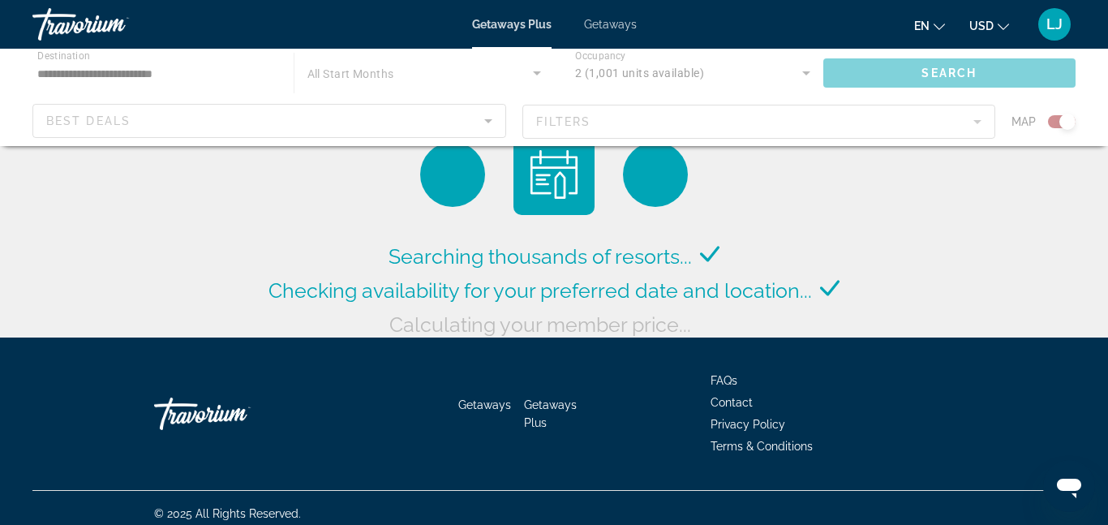
click at [41, 22] on div "Travorium" at bounding box center [113, 24] width 162 height 42
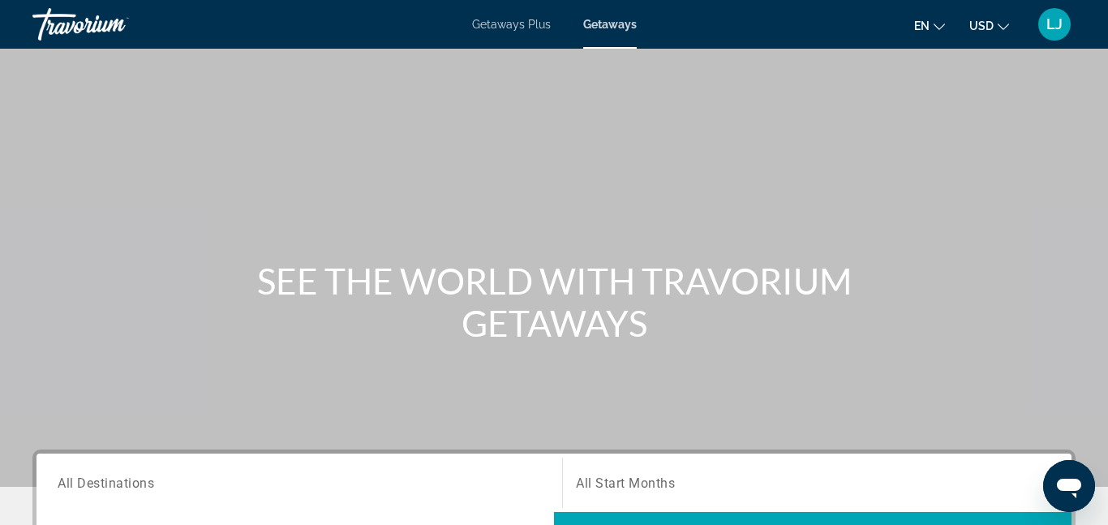
click at [103, 28] on div "Travorium" at bounding box center [113, 24] width 162 height 42
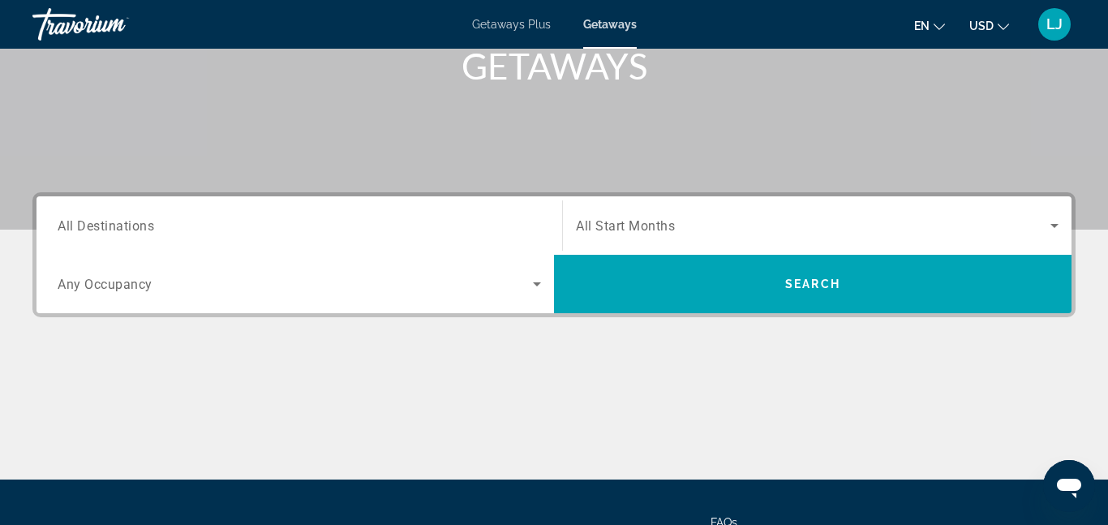
scroll to position [410, 0]
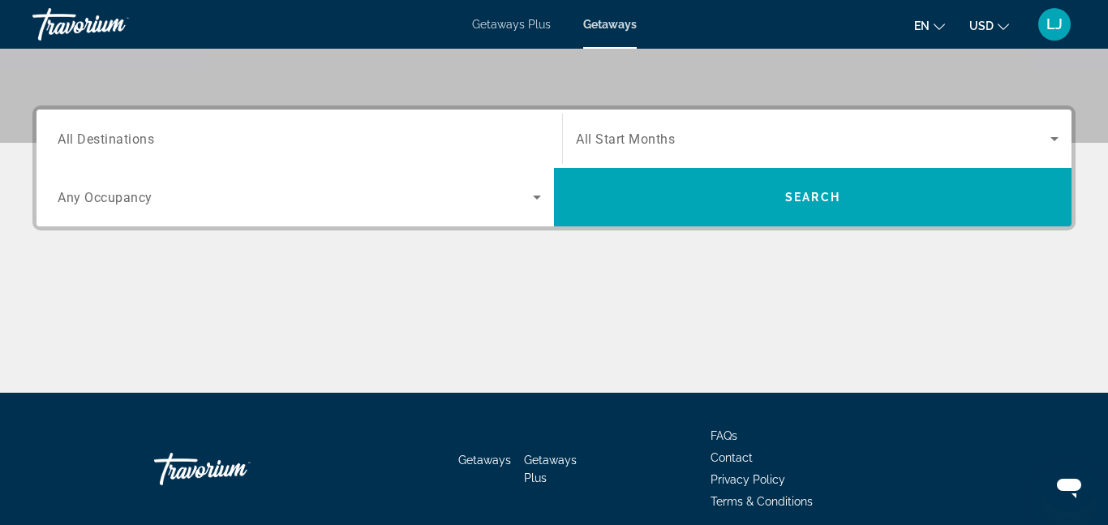
click at [323, 149] on div "Search widget" at bounding box center [299, 139] width 483 height 46
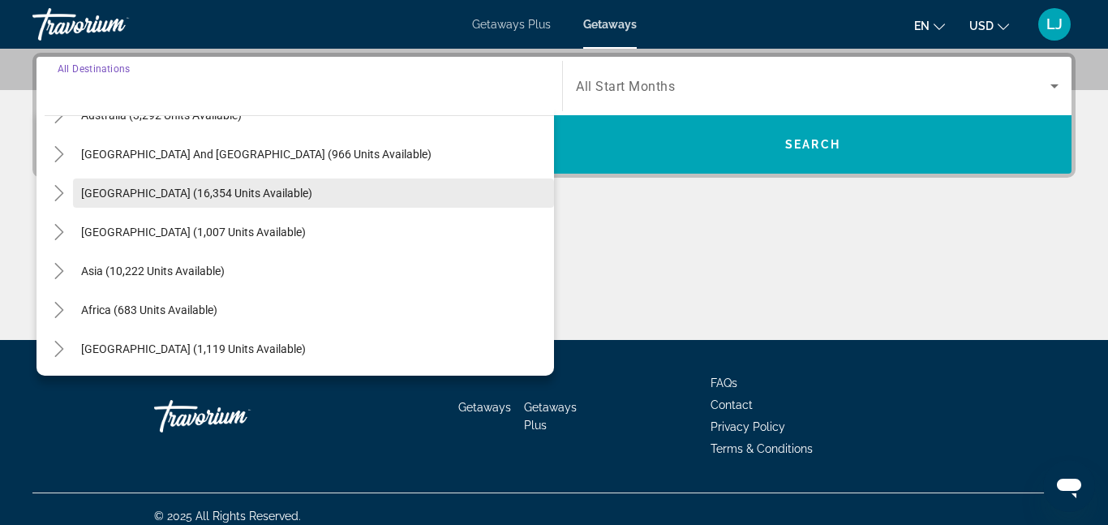
scroll to position [263, 0]
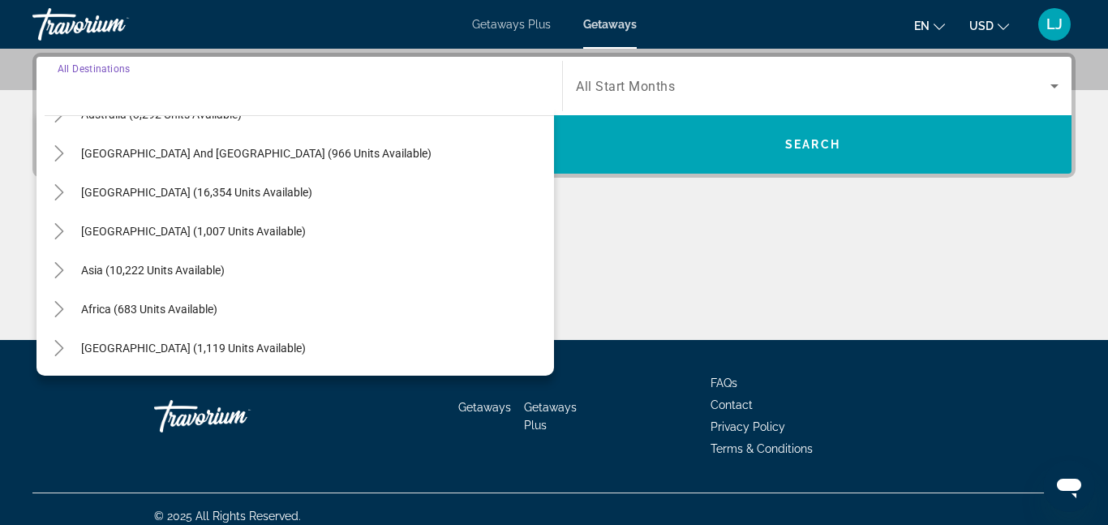
click at [195, 264] on span "Asia (10,222 units available)" at bounding box center [153, 270] width 144 height 13
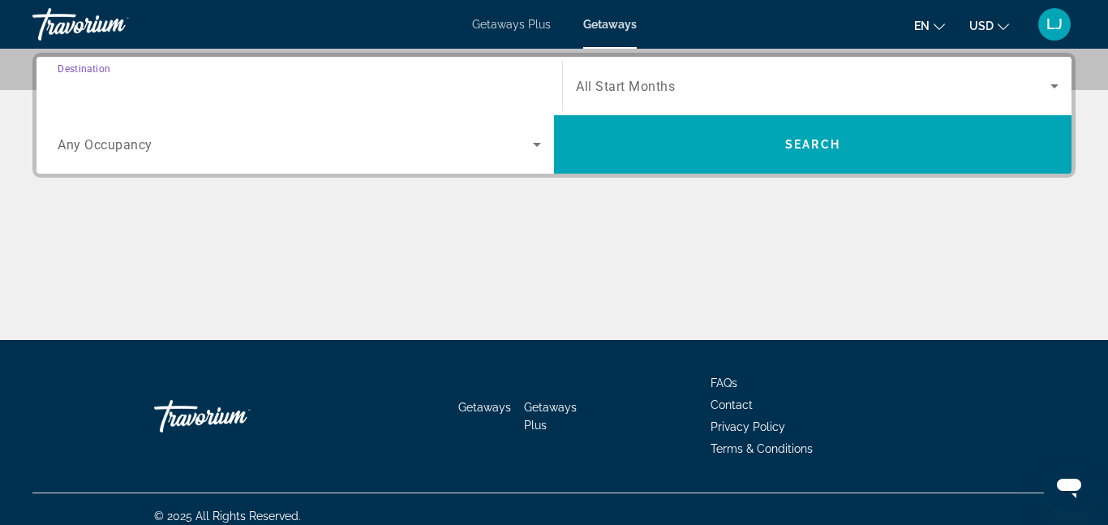
type input "**********"
click at [531, 147] on icon "Search widget" at bounding box center [536, 144] width 19 height 19
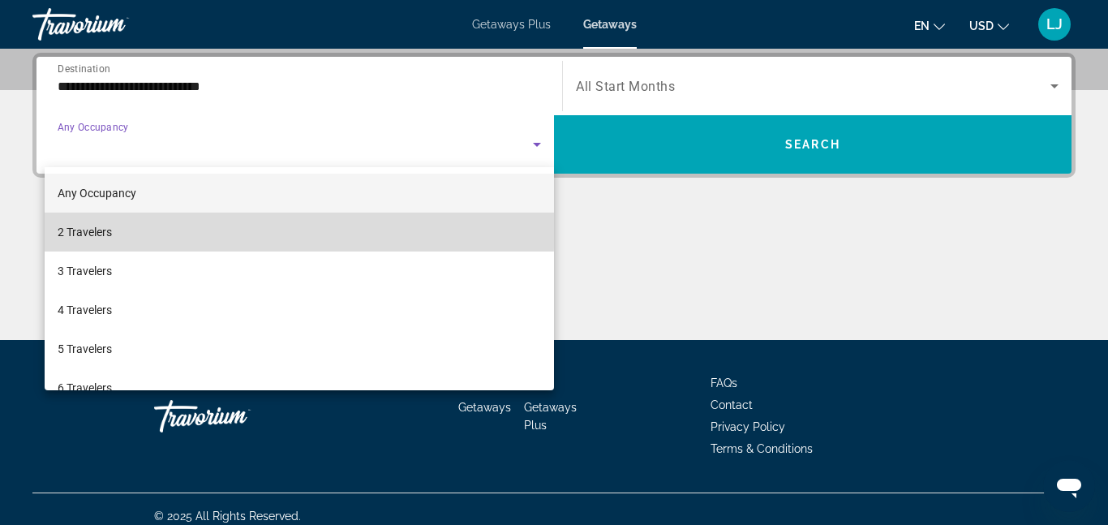
click at [186, 225] on mat-option "2 Travelers" at bounding box center [299, 231] width 509 height 39
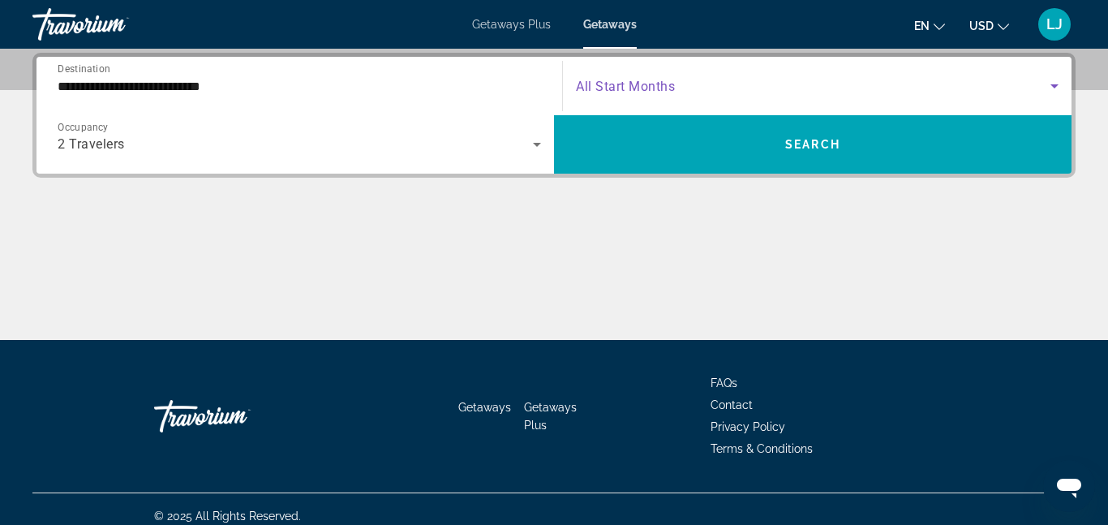
click at [773, 79] on span "Search widget" at bounding box center [813, 85] width 474 height 19
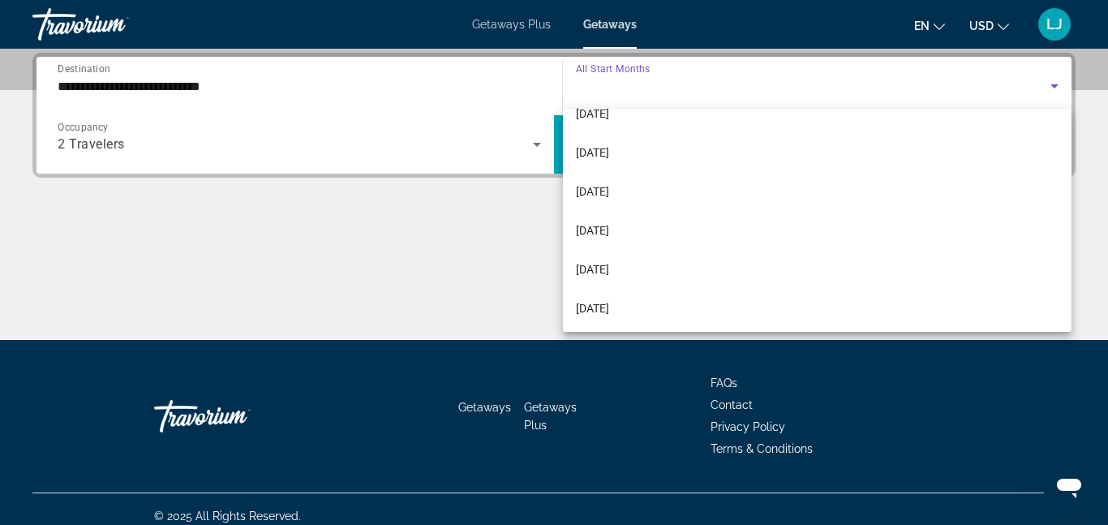
scroll to position [229, 0]
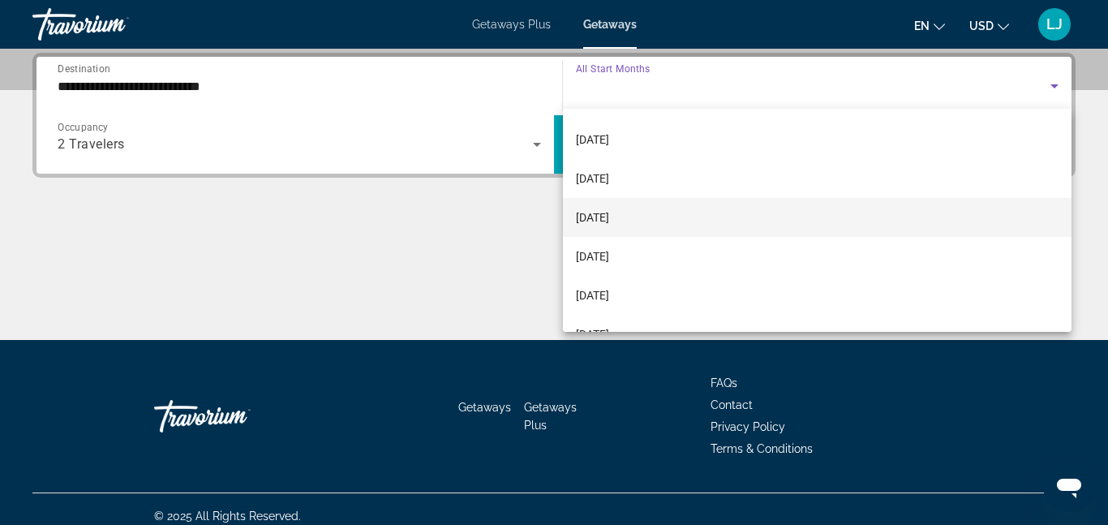
click at [633, 217] on mat-option "[DATE]" at bounding box center [817, 217] width 508 height 39
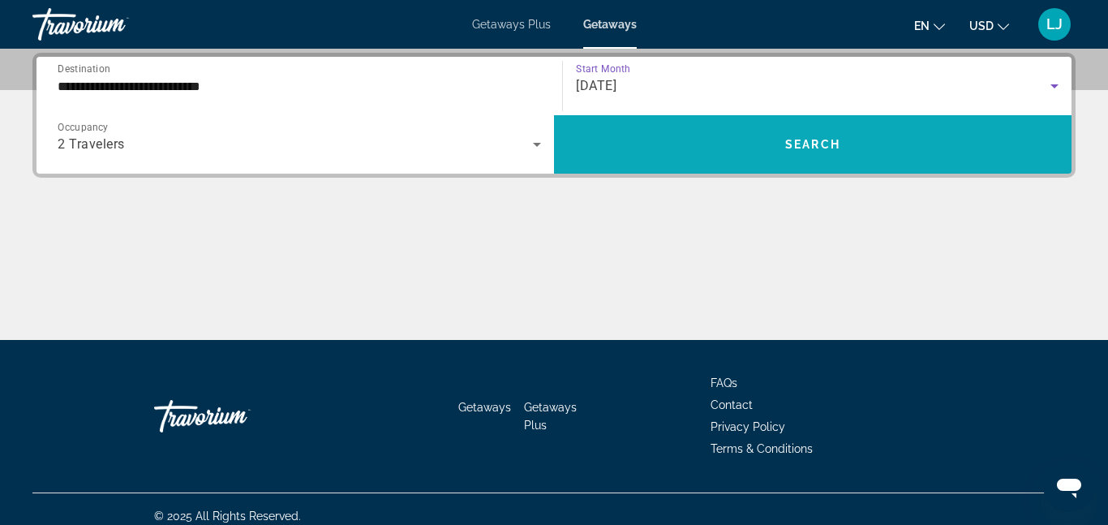
click at [671, 158] on span "Search widget" at bounding box center [812, 144] width 517 height 39
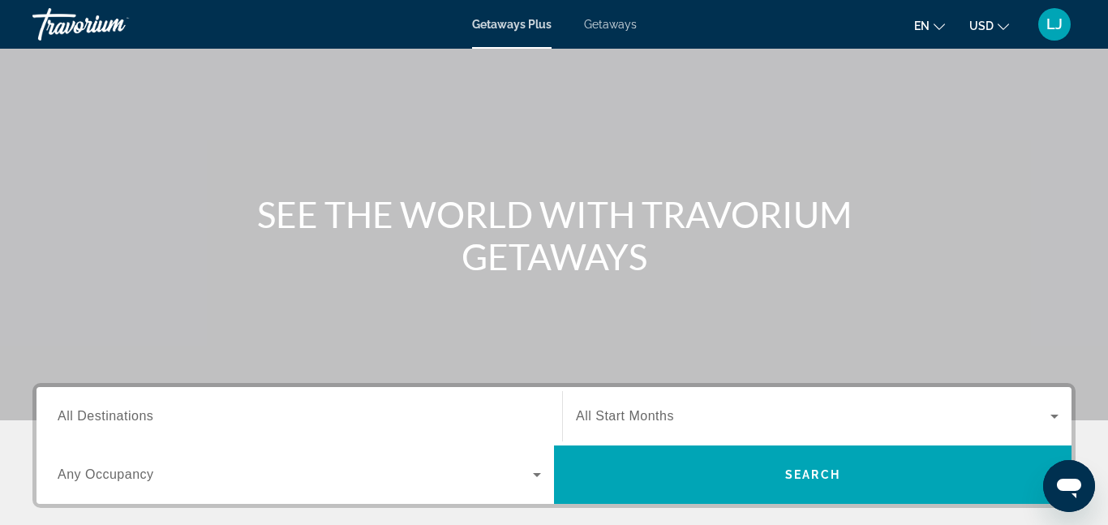
scroll to position [160, 0]
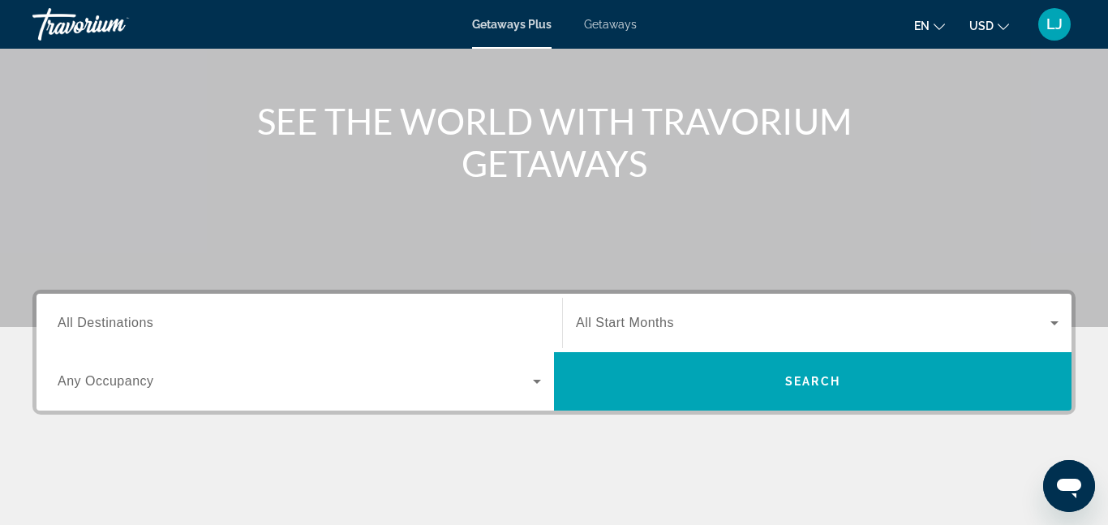
click at [329, 306] on div "Search widget" at bounding box center [299, 323] width 483 height 46
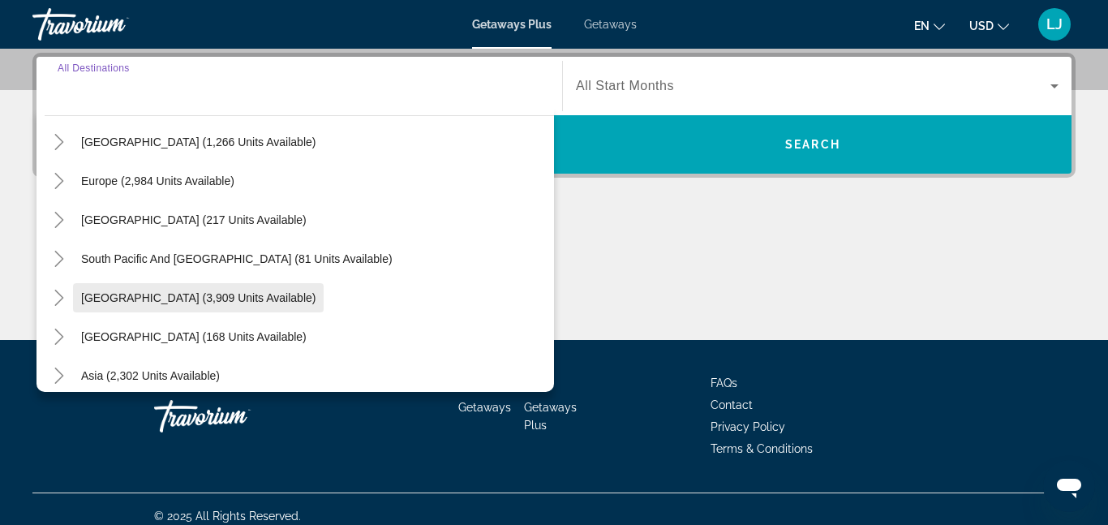
scroll to position [242, 0]
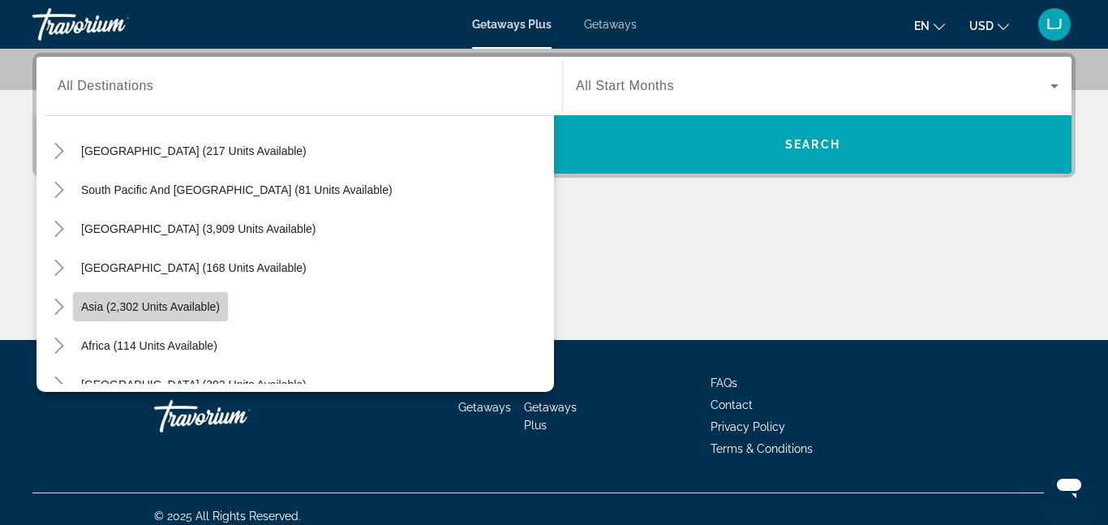
click at [168, 311] on span "Asia (2,302 units available)" at bounding box center [150, 306] width 139 height 13
type input "**********"
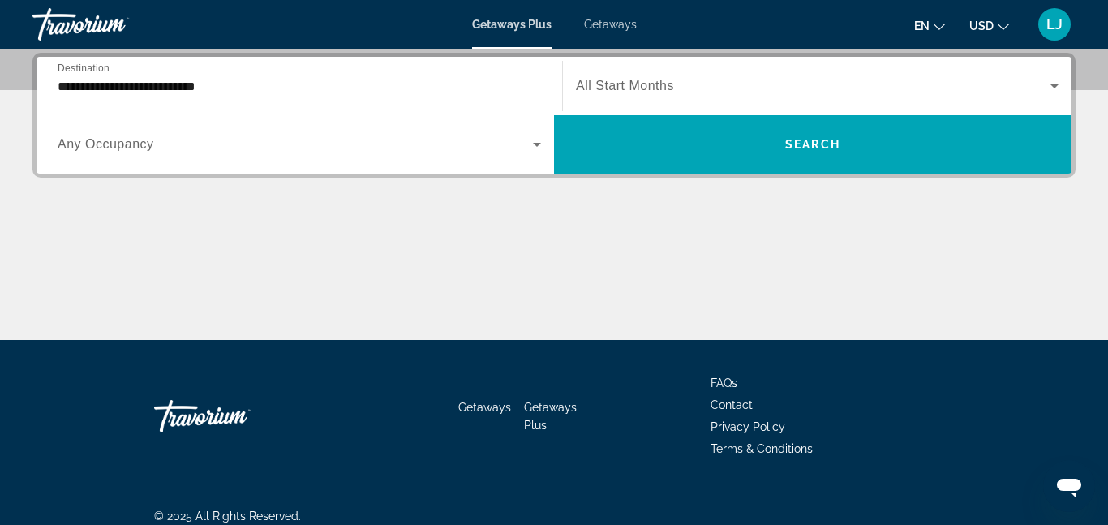
click at [203, 156] on div "Search widget" at bounding box center [299, 144] width 483 height 45
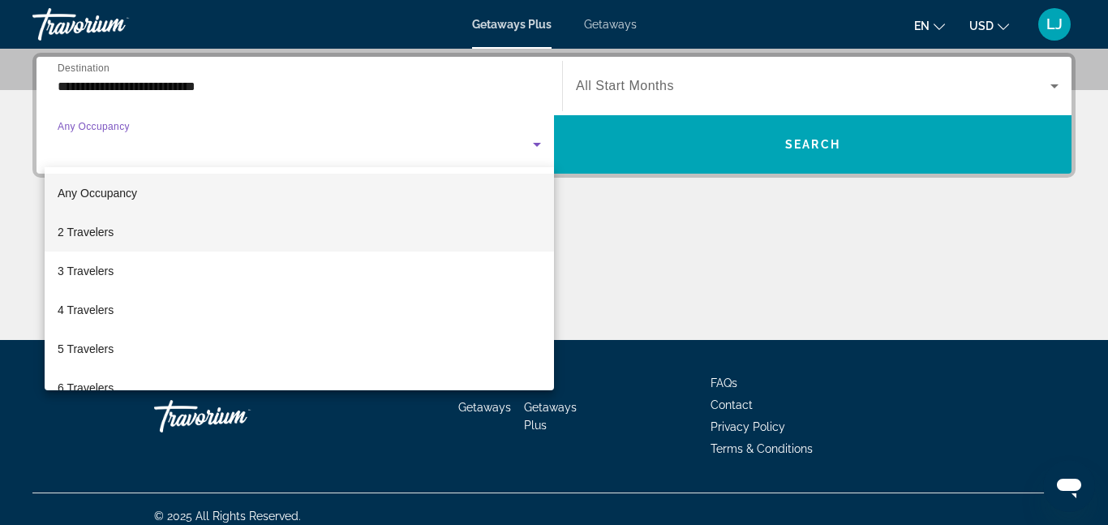
click at [116, 226] on mat-option "2 Travelers" at bounding box center [299, 231] width 509 height 39
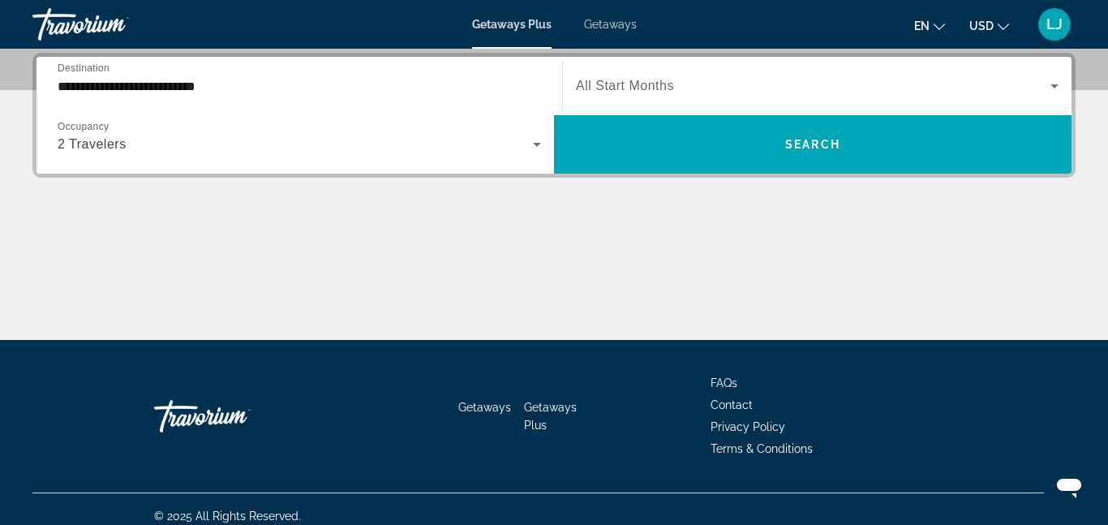
click at [653, 84] on span "All Start Months" at bounding box center [625, 86] width 98 height 14
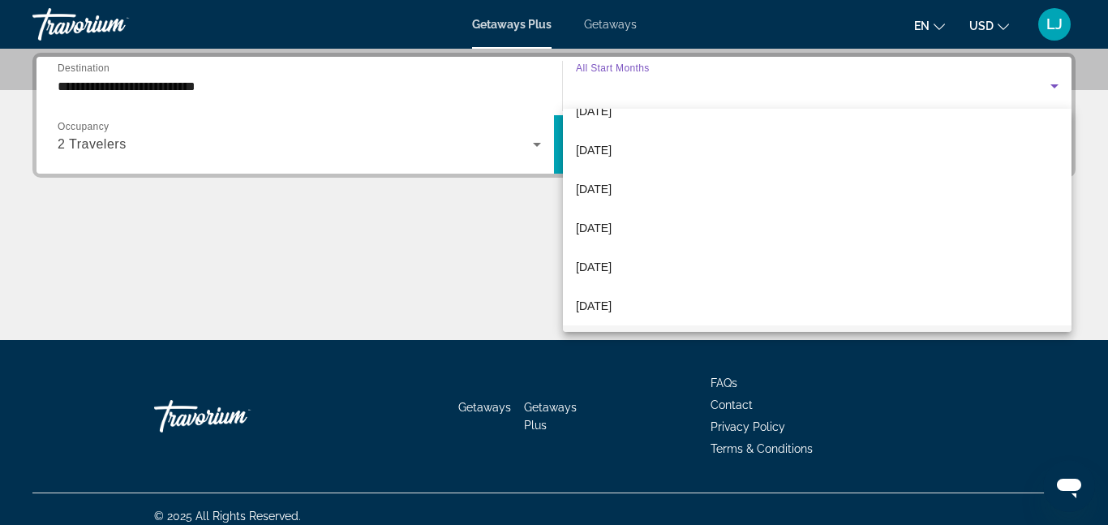
scroll to position [144, 0]
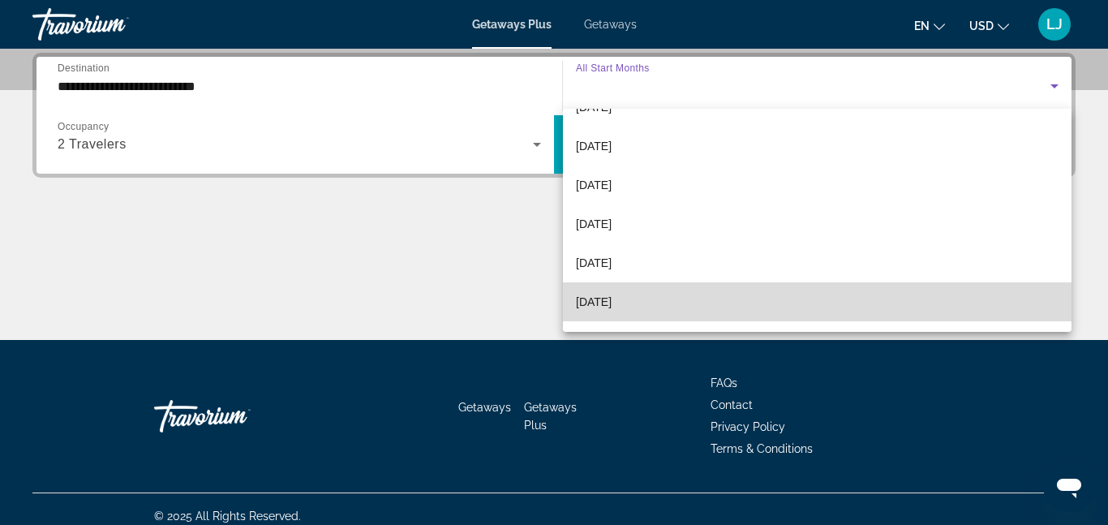
click at [606, 299] on span "[DATE]" at bounding box center [594, 301] width 36 height 19
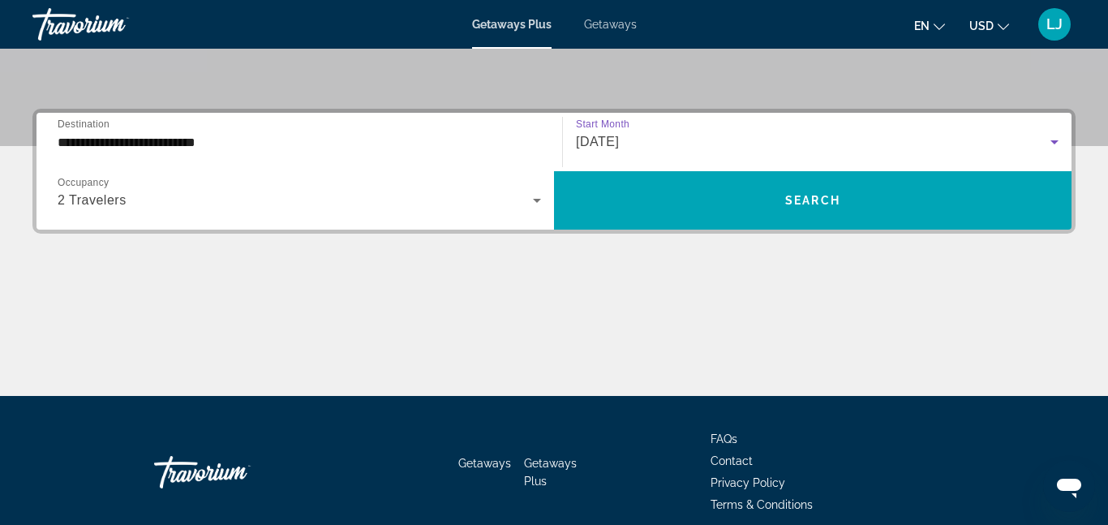
scroll to position [332, 0]
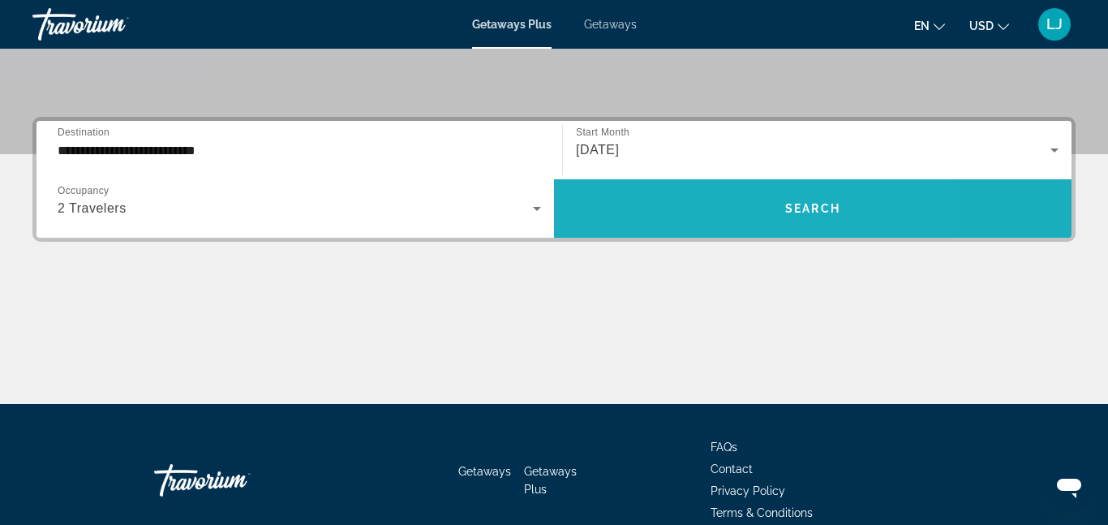
click at [705, 234] on span "Search widget" at bounding box center [812, 208] width 517 height 58
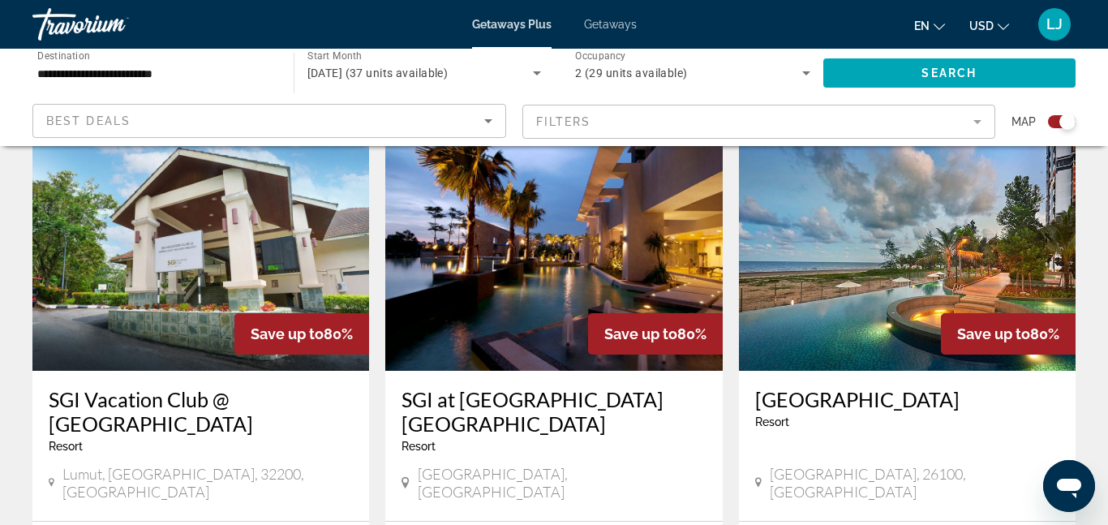
scroll to position [587, 0]
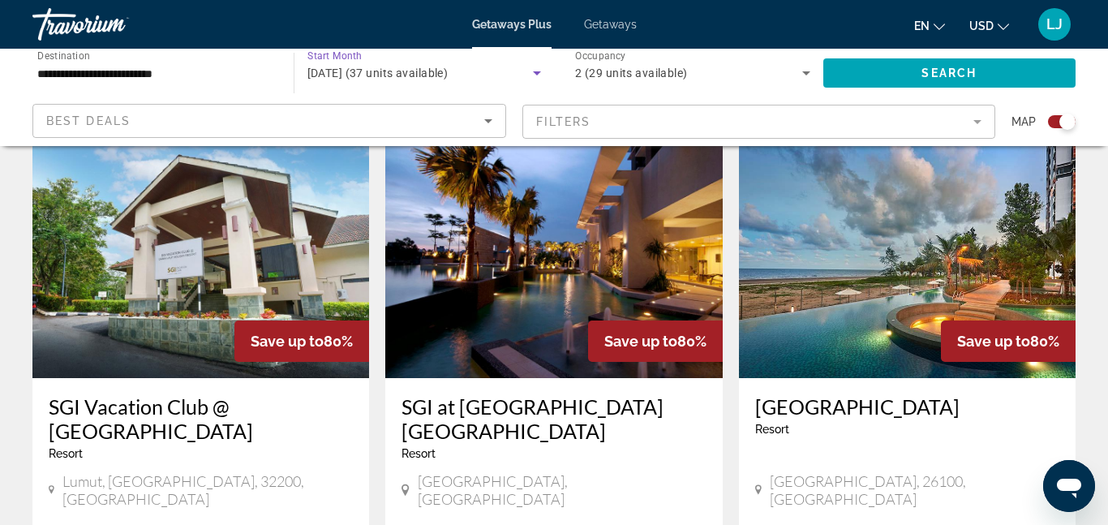
click at [535, 74] on icon "Search widget" at bounding box center [537, 73] width 8 height 4
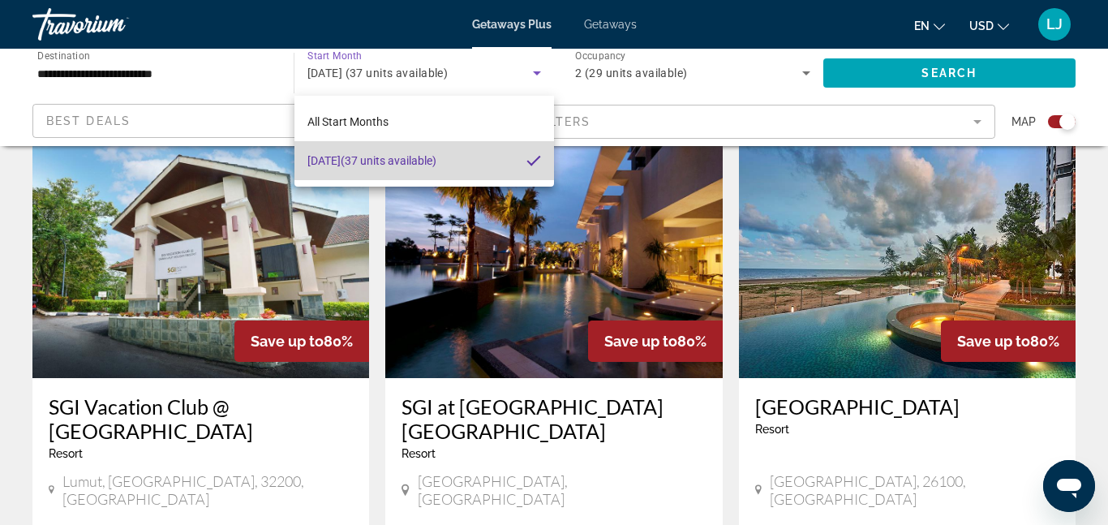
click at [465, 165] on mat-option "April 2026 (37 units available)" at bounding box center [424, 160] width 260 height 39
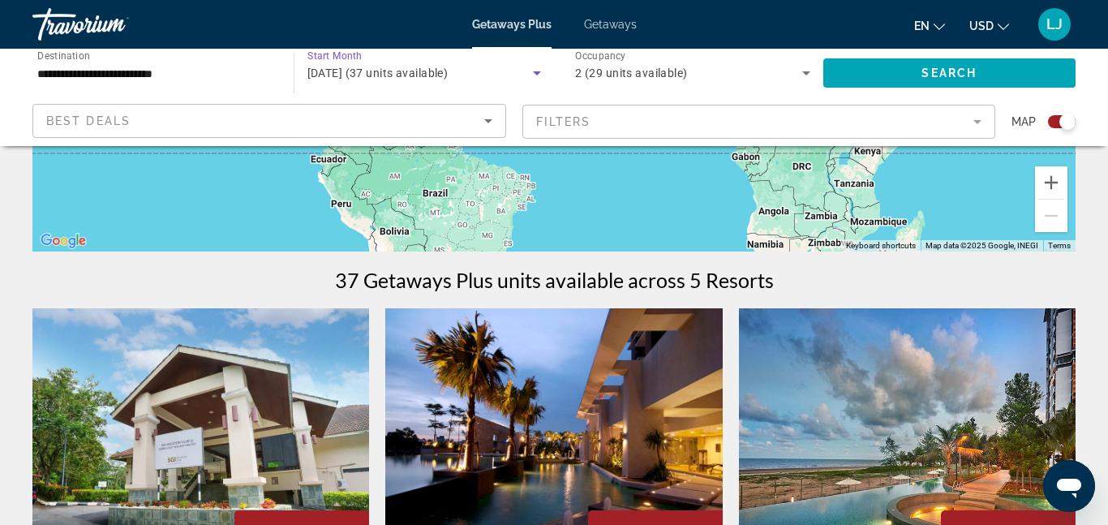
scroll to position [366, 0]
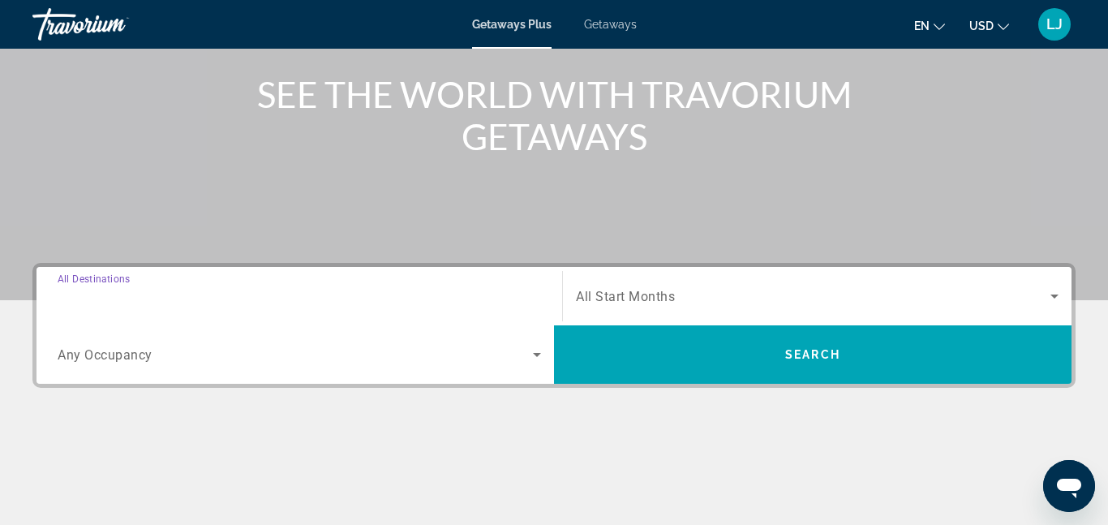
click at [455, 295] on input "Destination All Destinations" at bounding box center [299, 296] width 483 height 19
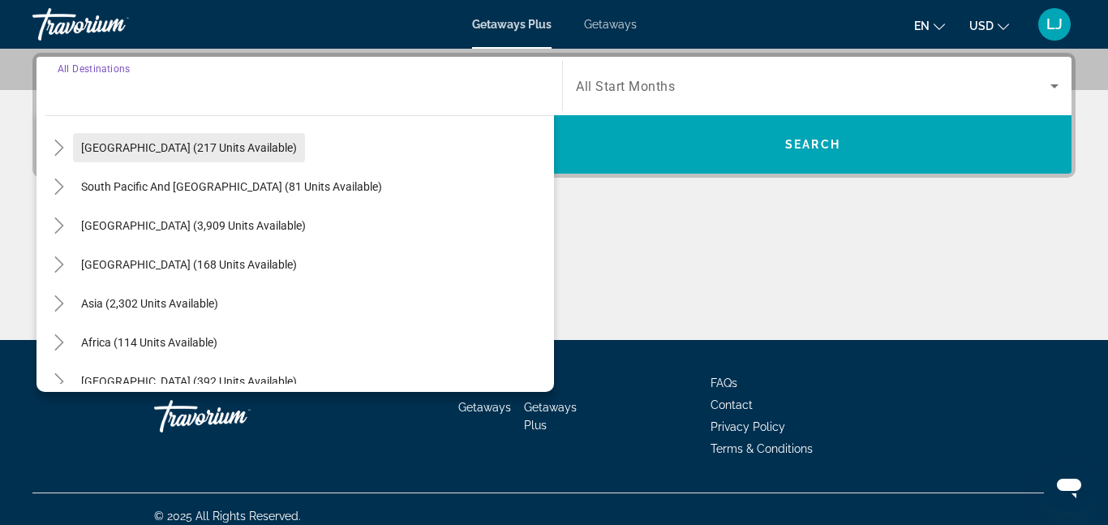
scroll to position [263, 0]
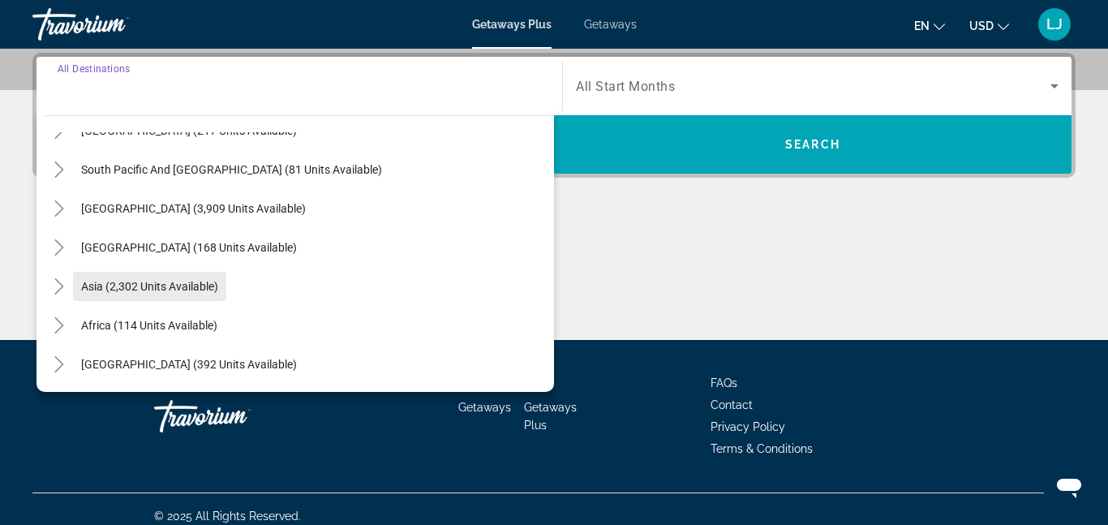
click at [199, 282] on span "Asia (2,302 units available)" at bounding box center [149, 286] width 137 height 13
type input "**********"
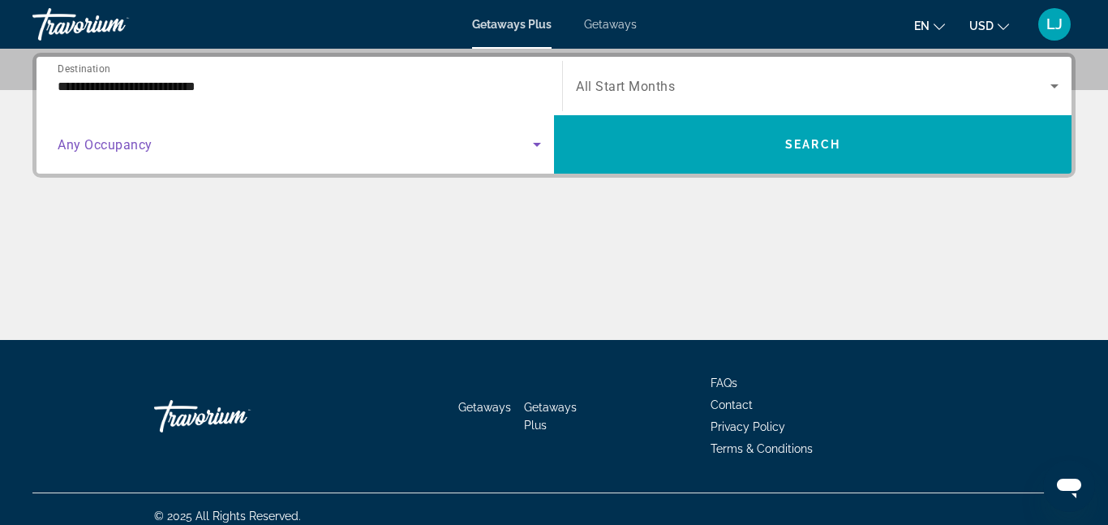
click at [422, 149] on span "Search widget" at bounding box center [295, 144] width 475 height 19
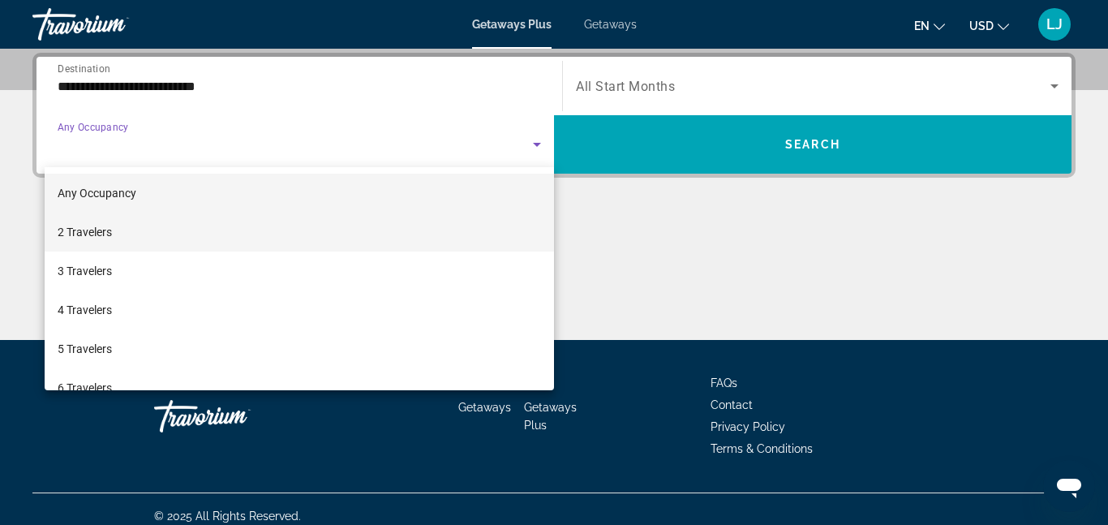
click at [169, 234] on mat-option "2 Travelers" at bounding box center [299, 231] width 509 height 39
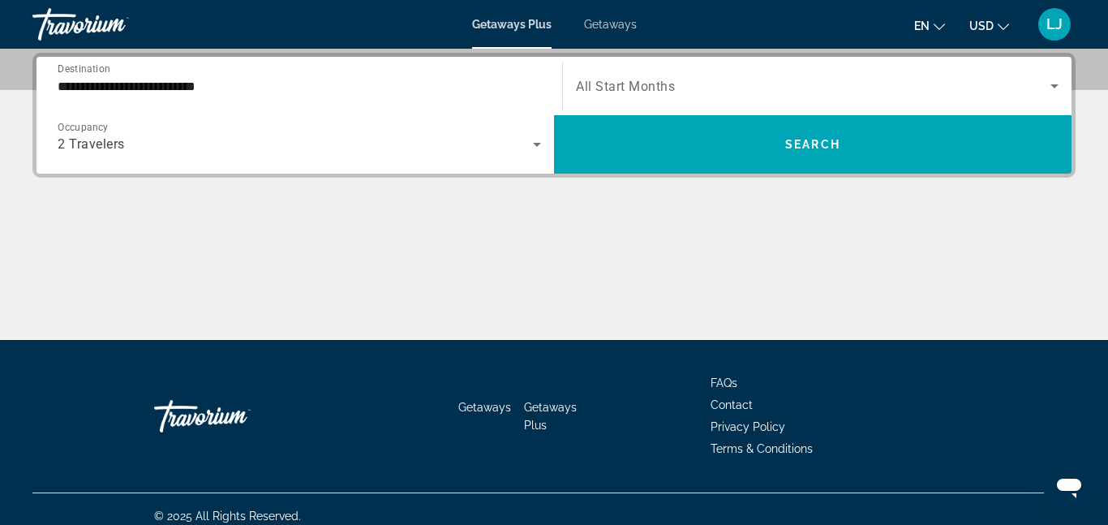
click at [718, 97] on div "Search widget" at bounding box center [817, 85] width 482 height 45
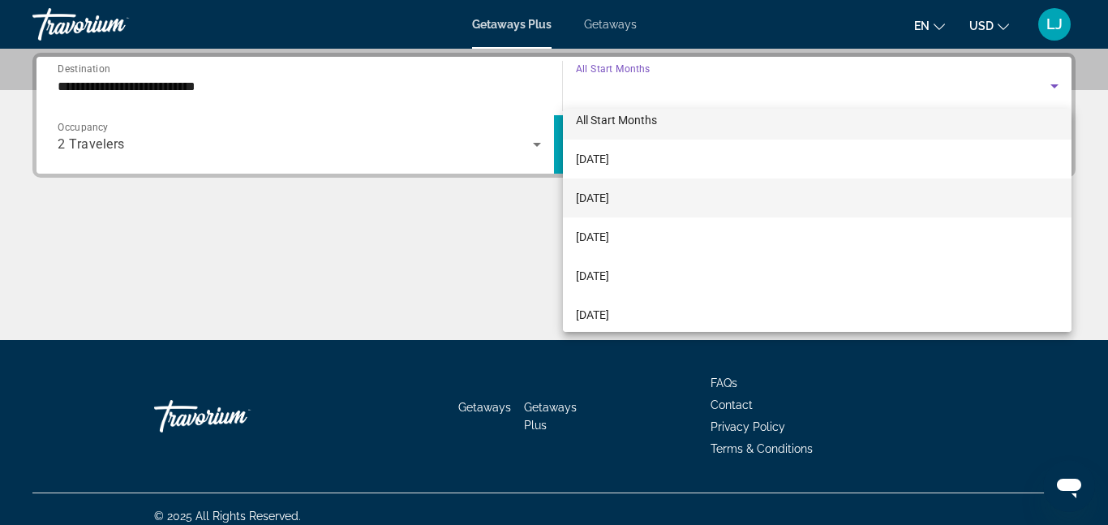
scroll to position [123, 0]
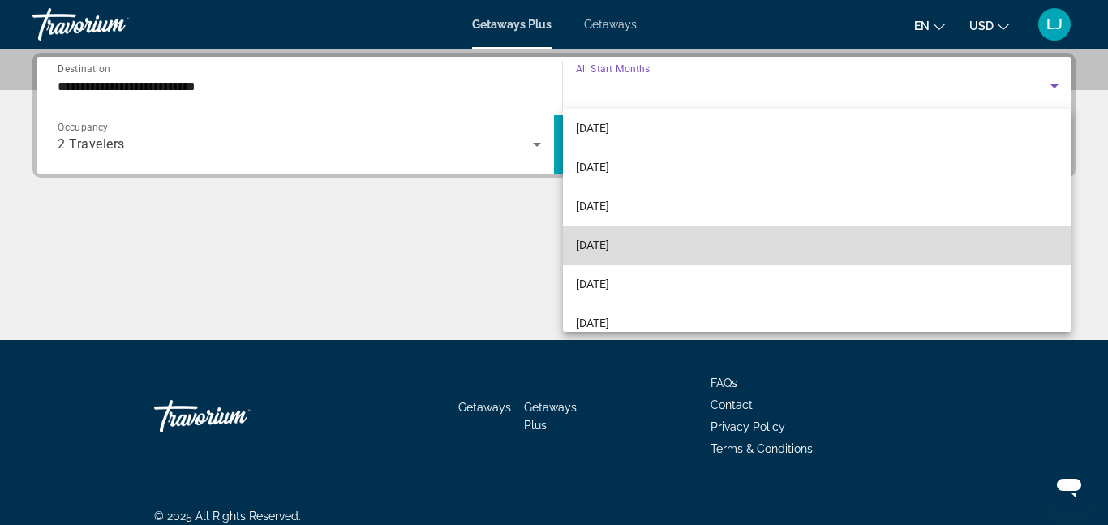
click at [609, 235] on span "[DATE]" at bounding box center [592, 244] width 33 height 19
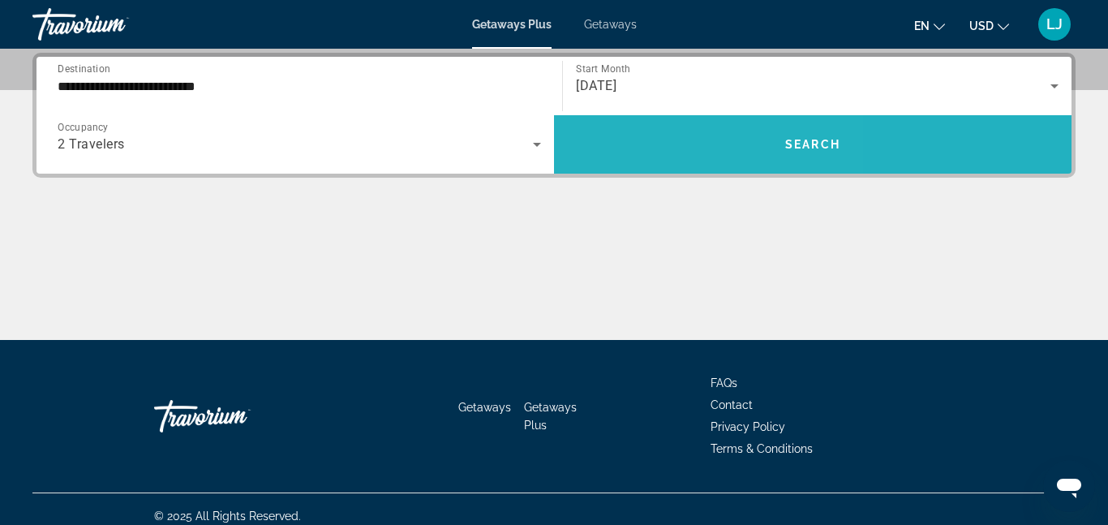
click at [658, 152] on span "Search widget" at bounding box center [812, 144] width 517 height 39
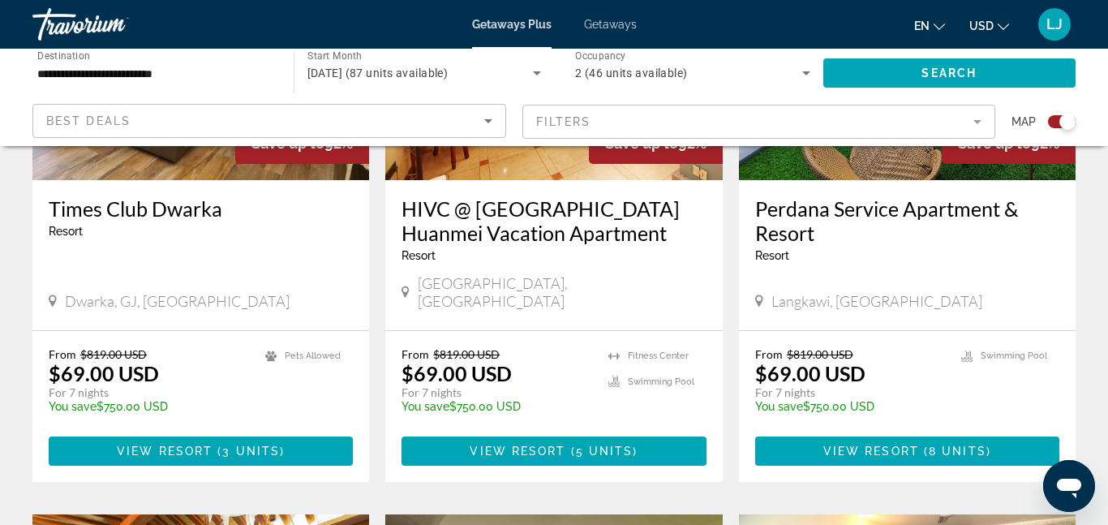
scroll to position [787, 0]
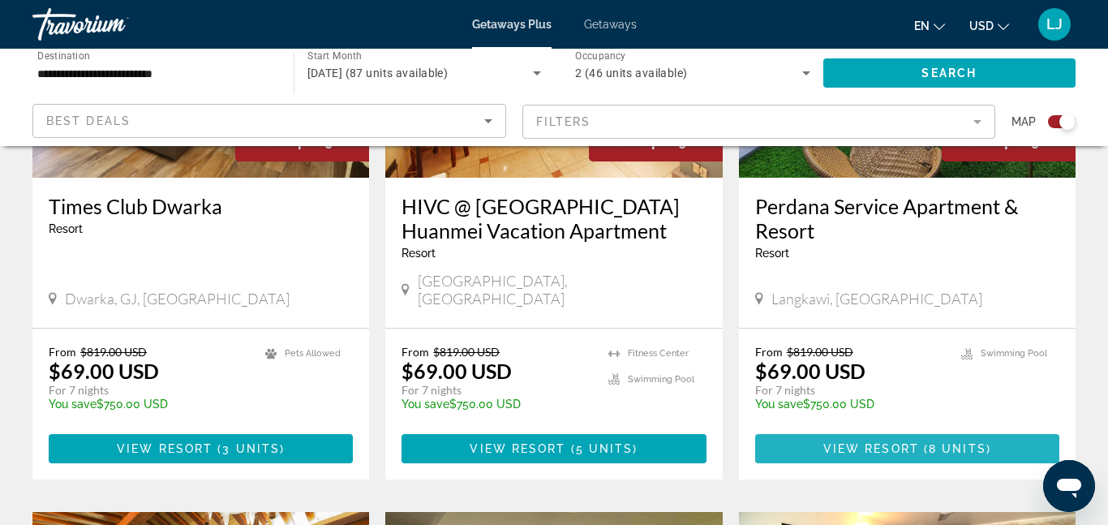
click at [887, 442] on span "View Resort" at bounding box center [871, 448] width 96 height 13
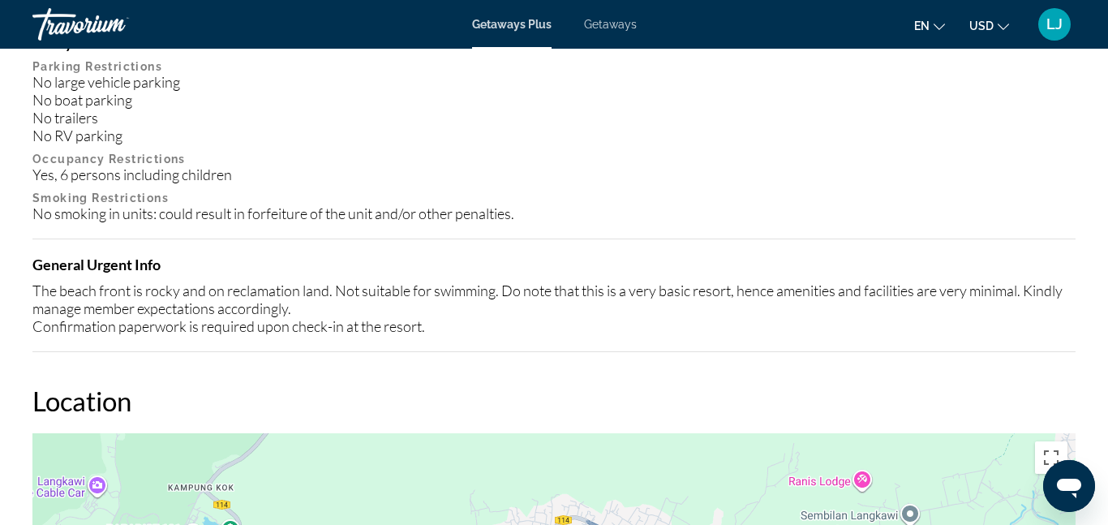
scroll to position [1846, 0]
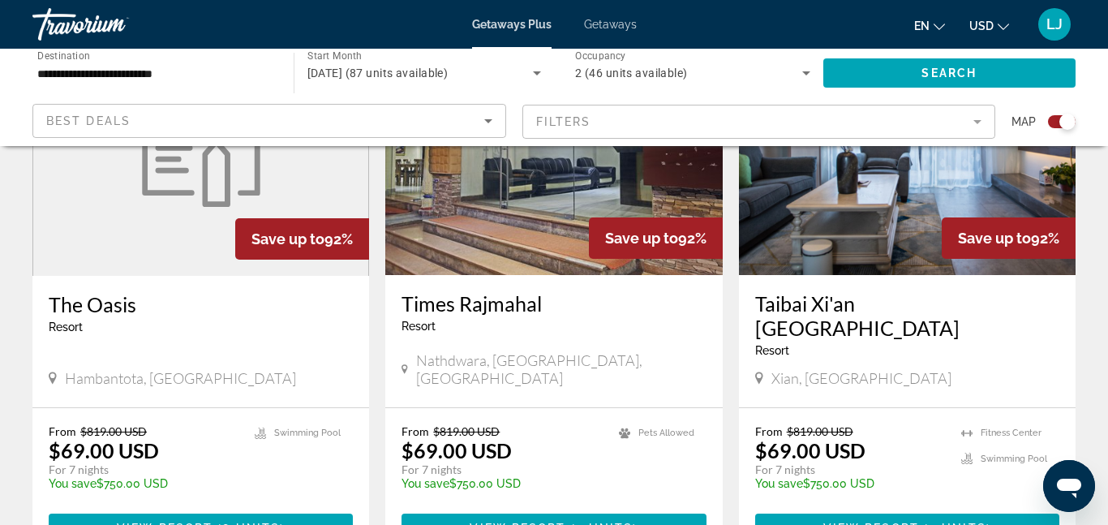
scroll to position [2533, 0]
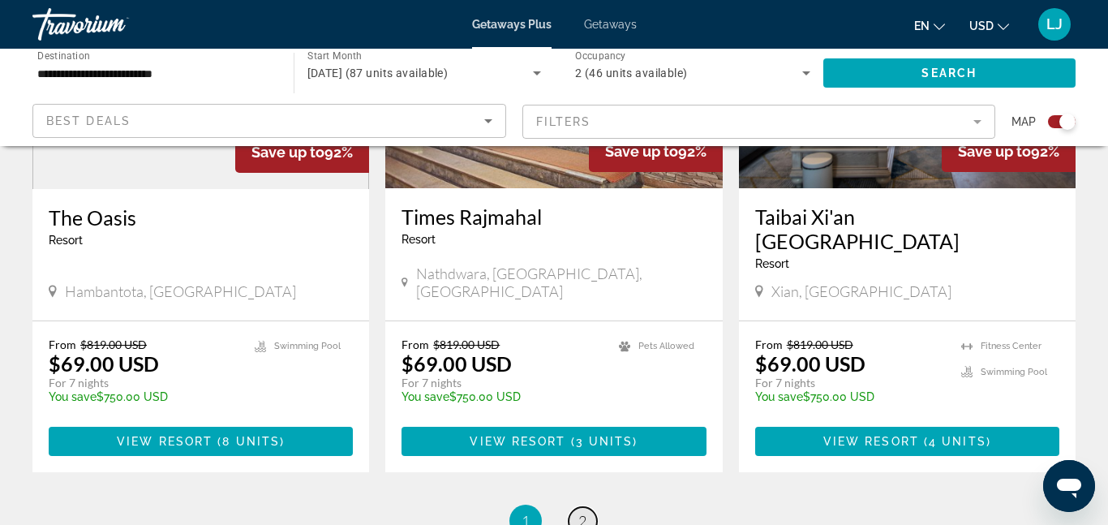
click at [584, 512] on span "2" at bounding box center [582, 521] width 8 height 18
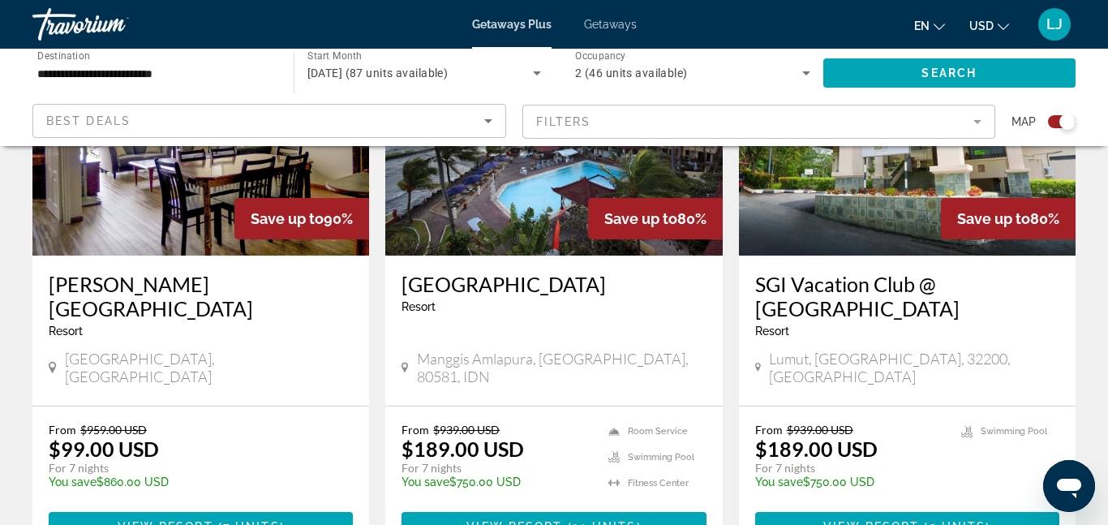
scroll to position [1279, 0]
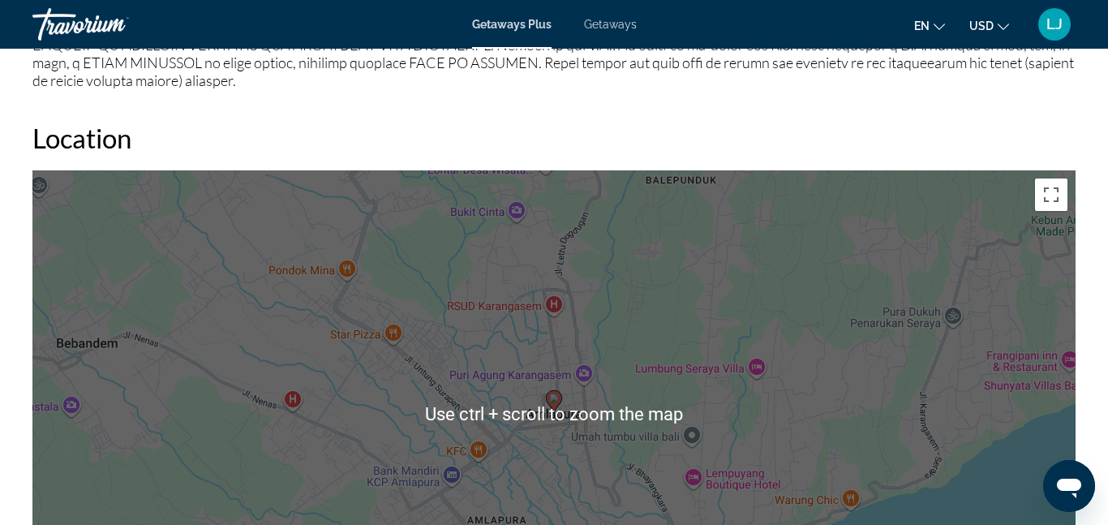
scroll to position [2358, 0]
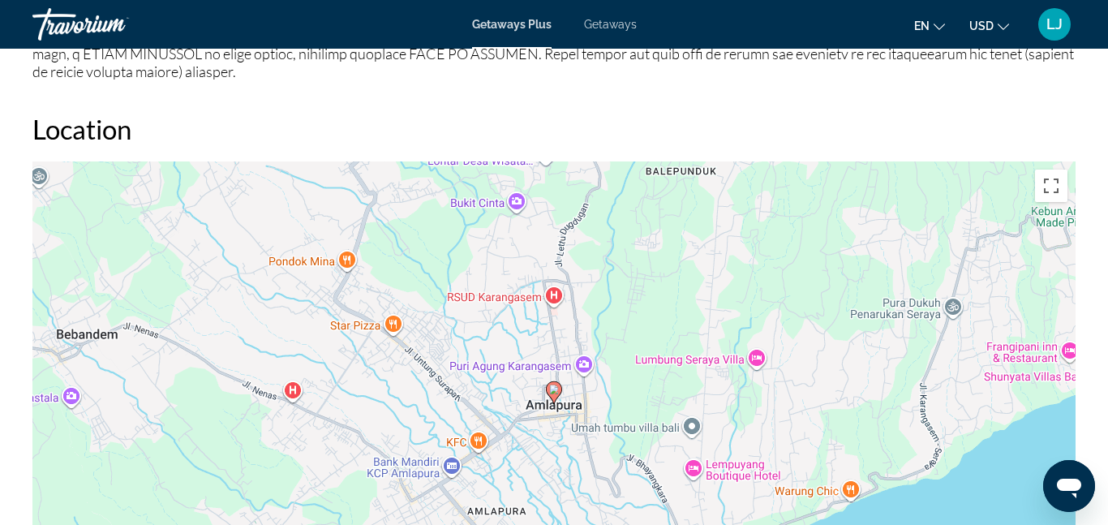
click at [769, 123] on h2 "Location" at bounding box center [553, 129] width 1043 height 32
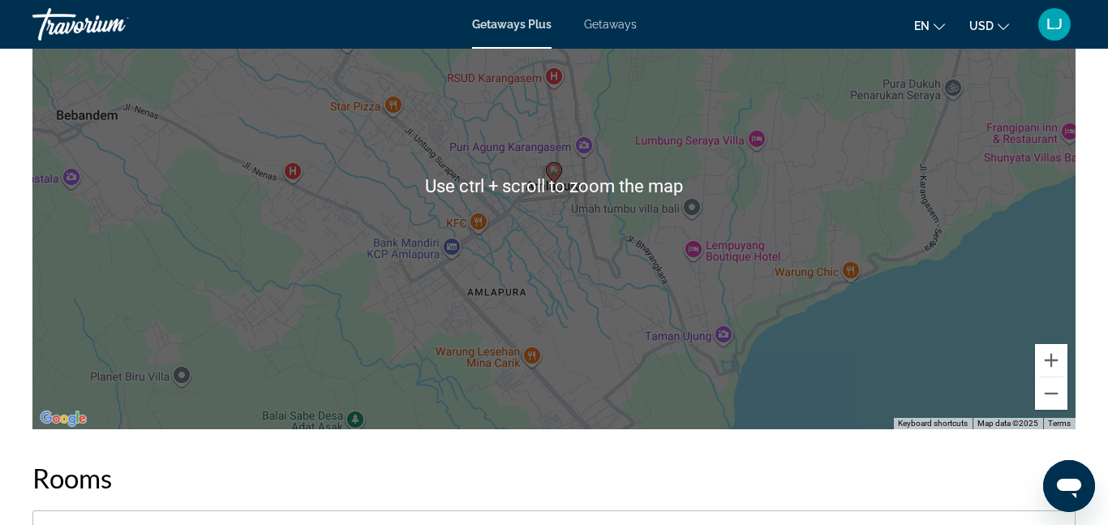
scroll to position [2568, 0]
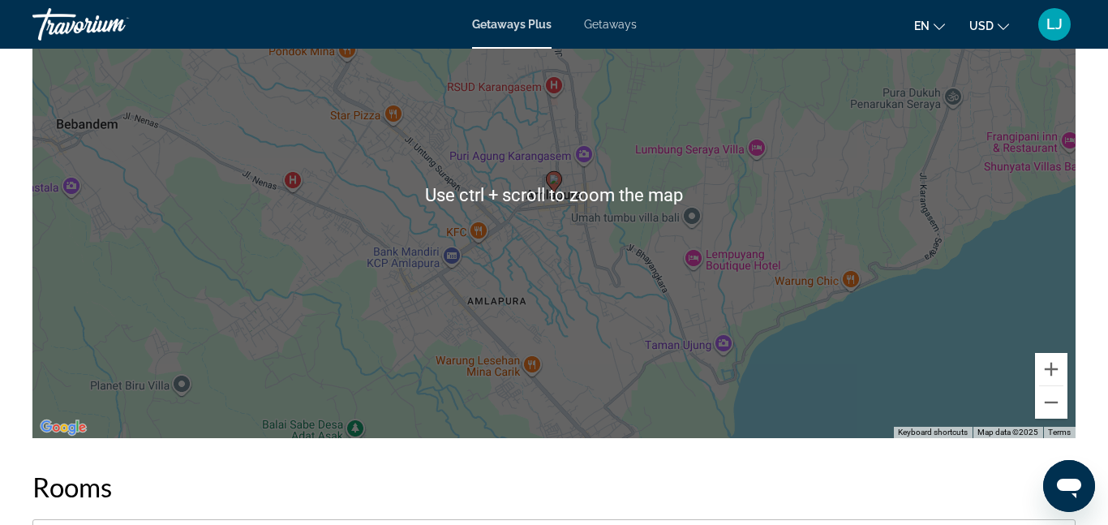
click at [966, 366] on div "To activate drag with keyboard, press Alt + Enter. Once in keyboard drag state,…" at bounding box center [553, 194] width 1043 height 486
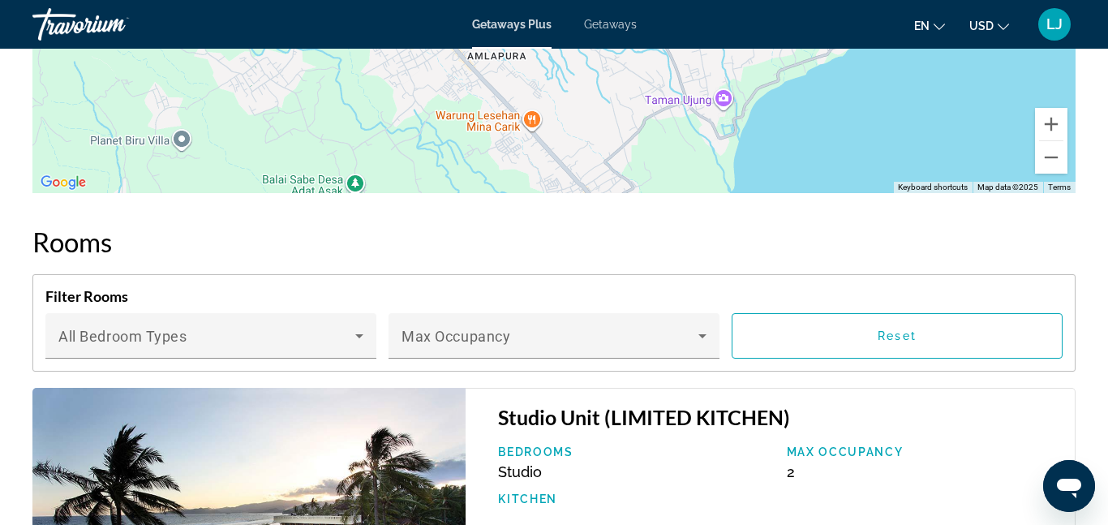
scroll to position [2809, 0]
